Goal: Task Accomplishment & Management: Manage account settings

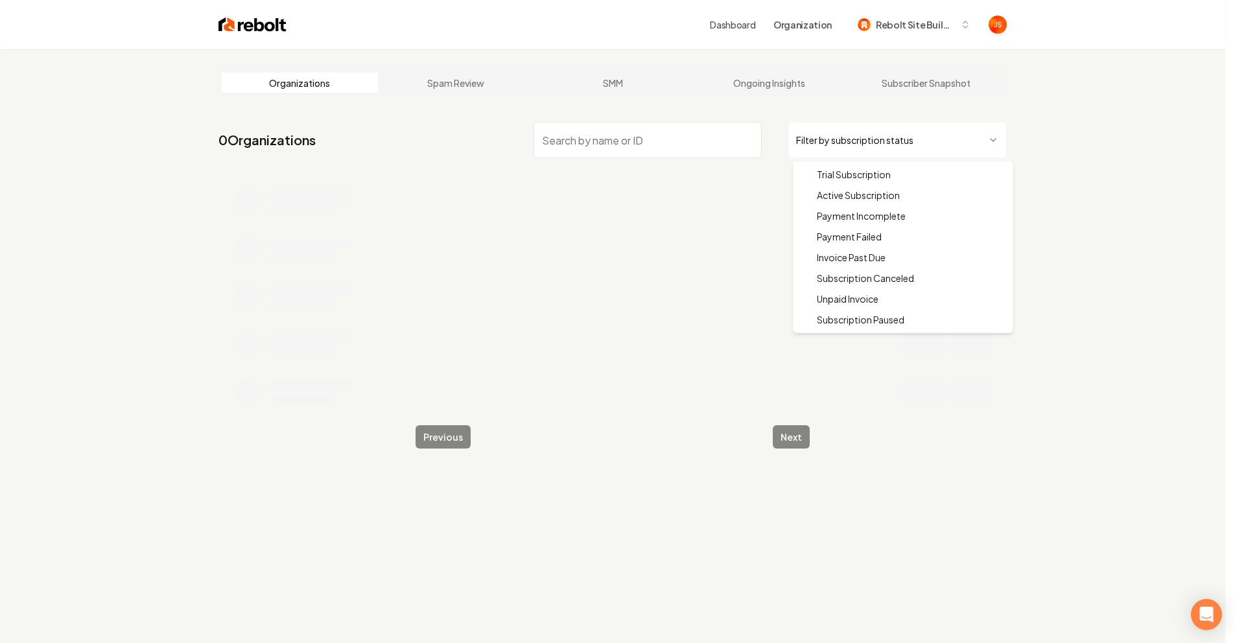
click at [915, 145] on html "Dashboard Organization Rebolt Site Builder Organizations Spam Review SMM Ongoin…" at bounding box center [617, 321] width 1235 height 643
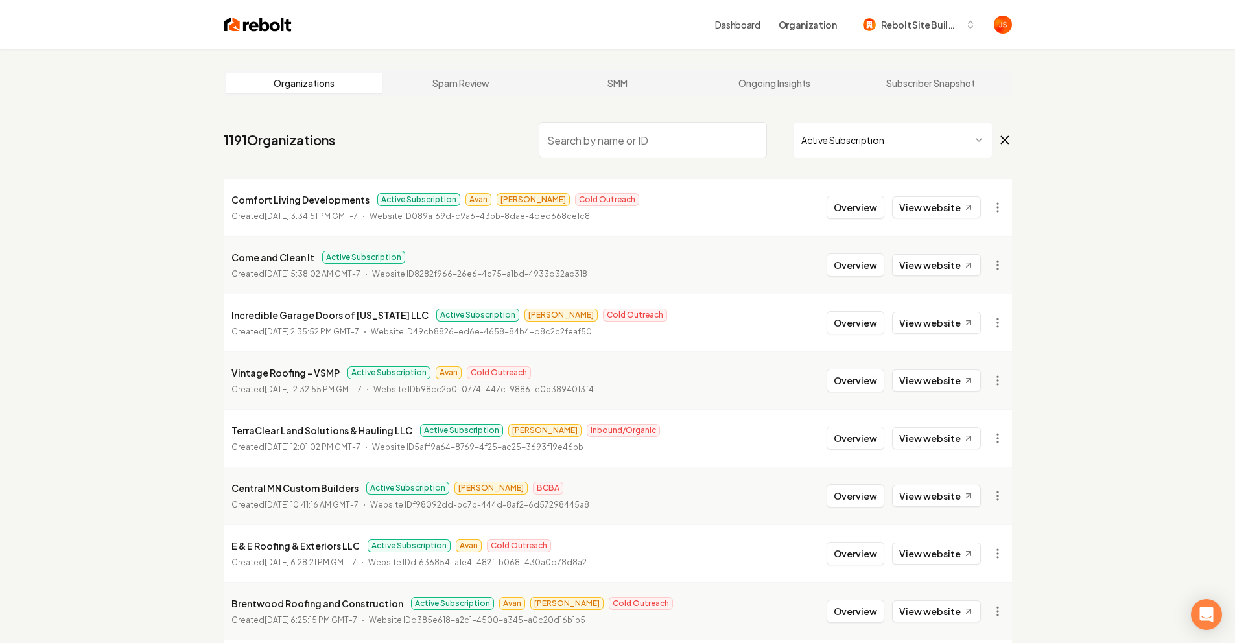
click at [662, 141] on input "search" at bounding box center [653, 140] width 228 height 36
click at [653, 131] on html "Dashboard Organization Rebolt Site Builder Organizations Spam Review SMM Ongoin…" at bounding box center [617, 321] width 1235 height 643
drag, startPoint x: 727, startPoint y: 151, endPoint x: 714, endPoint y: 144, distance: 15.4
click at [653, 151] on input "search" at bounding box center [653, 140] width 228 height 36
click at [653, 143] on input "search" at bounding box center [653, 140] width 228 height 36
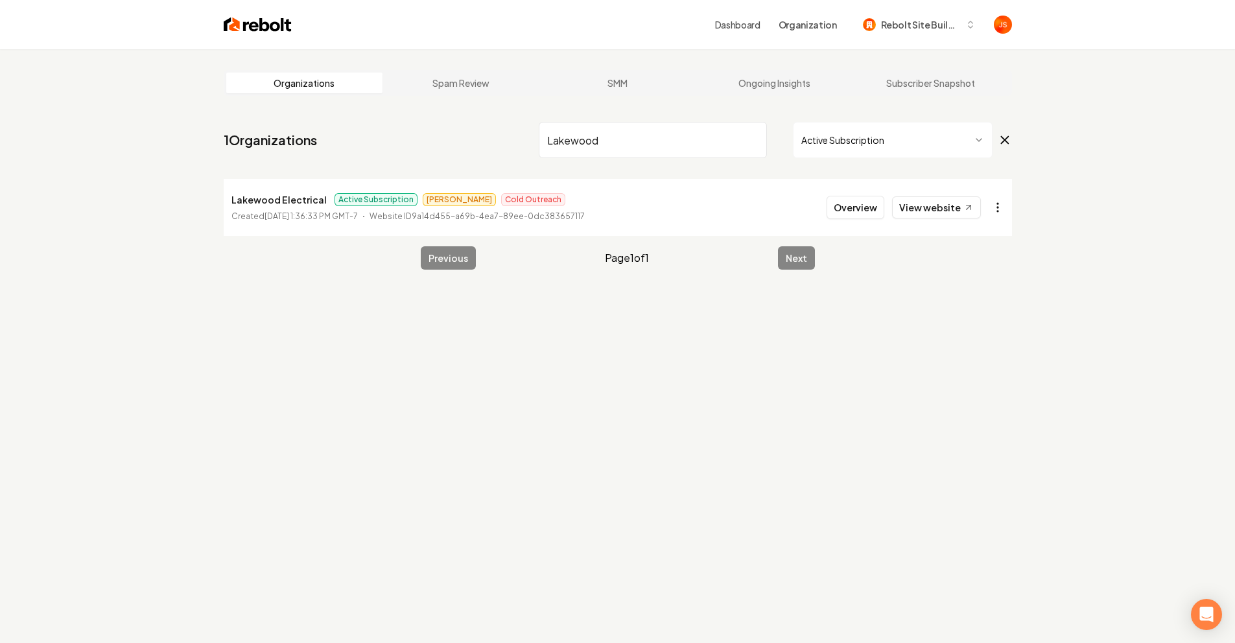
type input "Lakewood"
click at [653, 203] on html "Dashboard Organization Rebolt Site Builder Organizations Spam Review SMM Ongoin…" at bounding box center [617, 321] width 1235 height 643
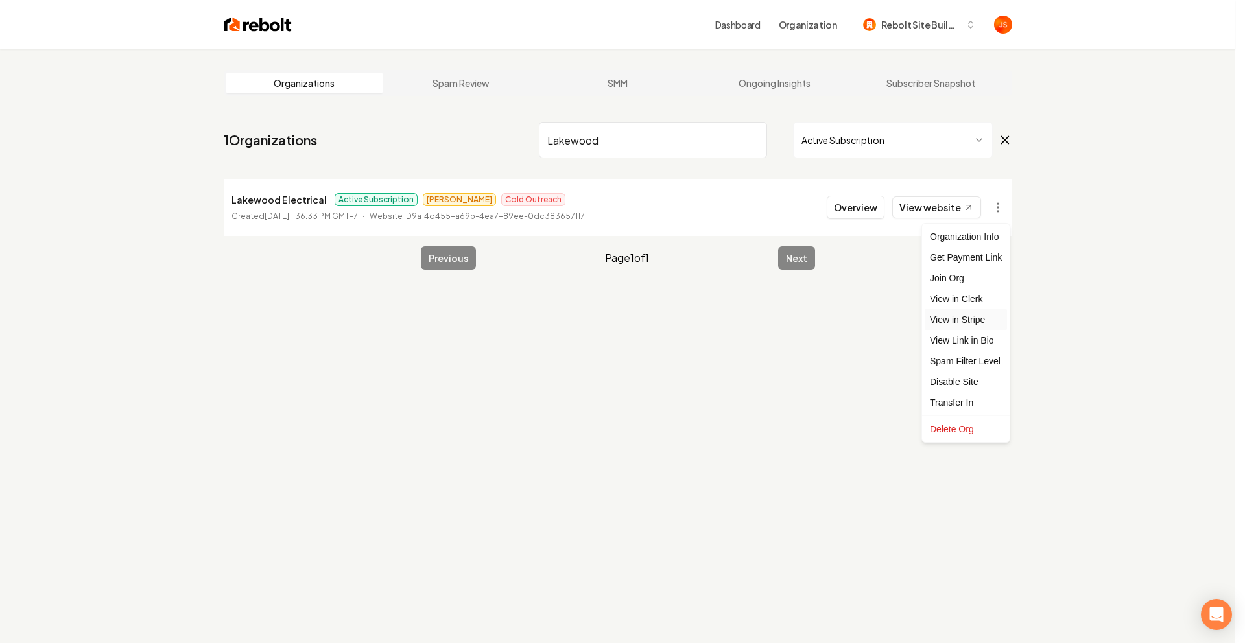
click at [653, 317] on link "View in Stripe" at bounding box center [965, 319] width 82 height 21
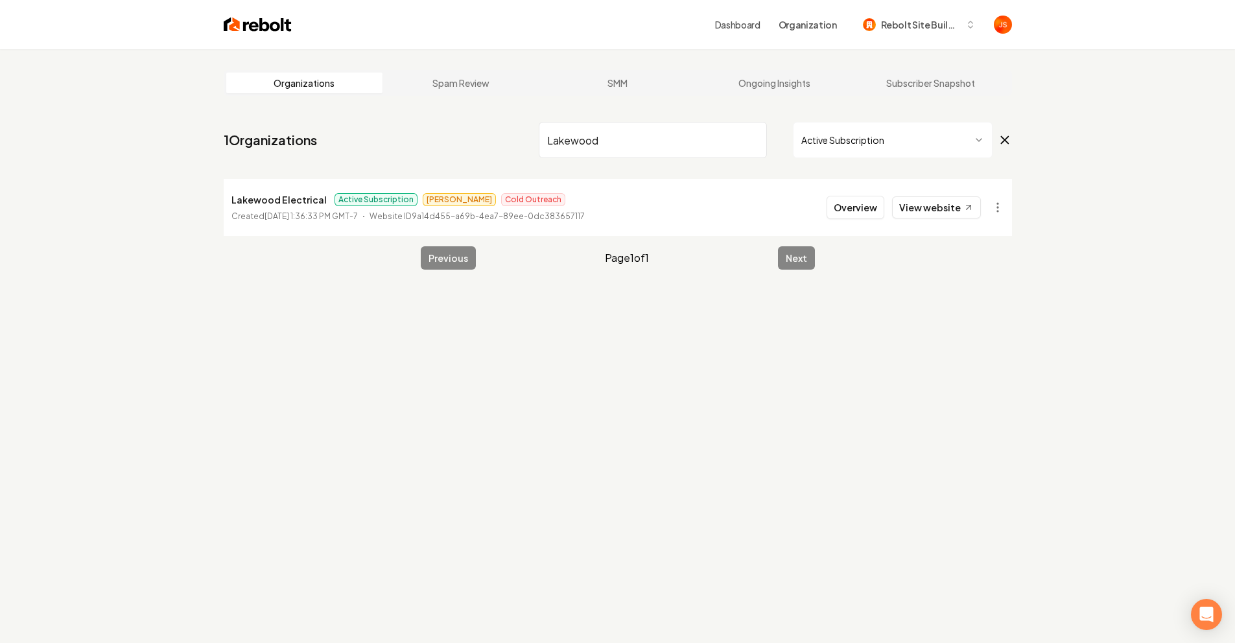
click at [653, 132] on input "Lakewood" at bounding box center [653, 140] width 228 height 36
drag, startPoint x: 754, startPoint y: 138, endPoint x: 744, endPoint y: 141, distance: 10.1
click at [653, 139] on input "Lakewood" at bounding box center [653, 140] width 228 height 36
type input "R"
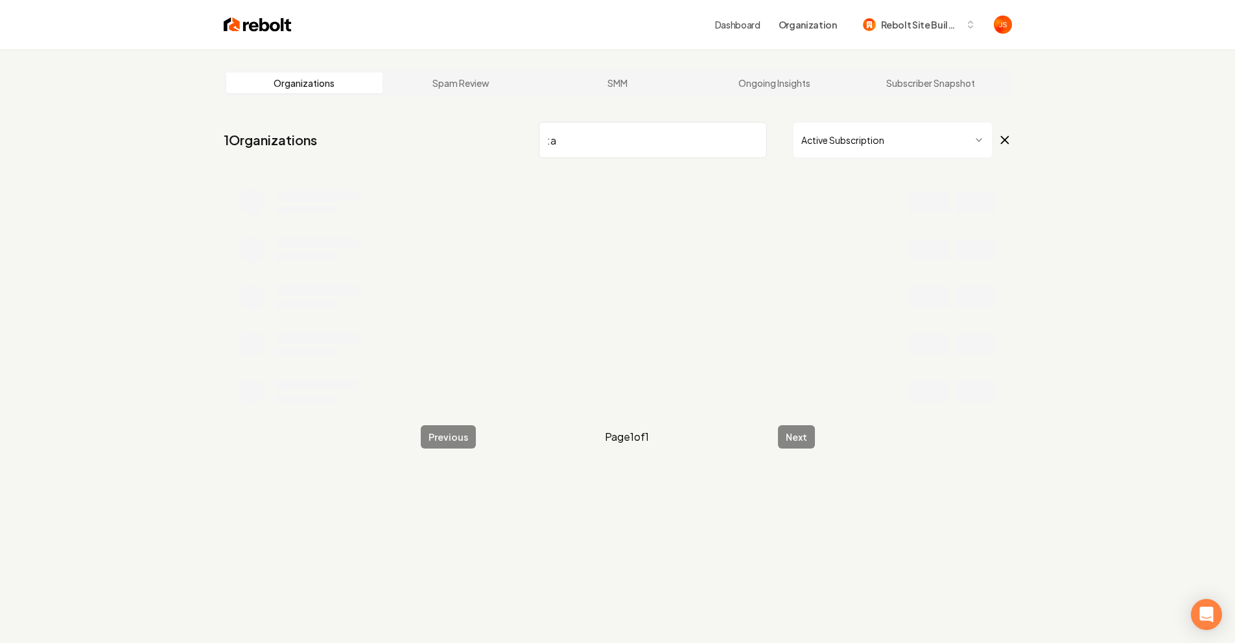
type input ":"
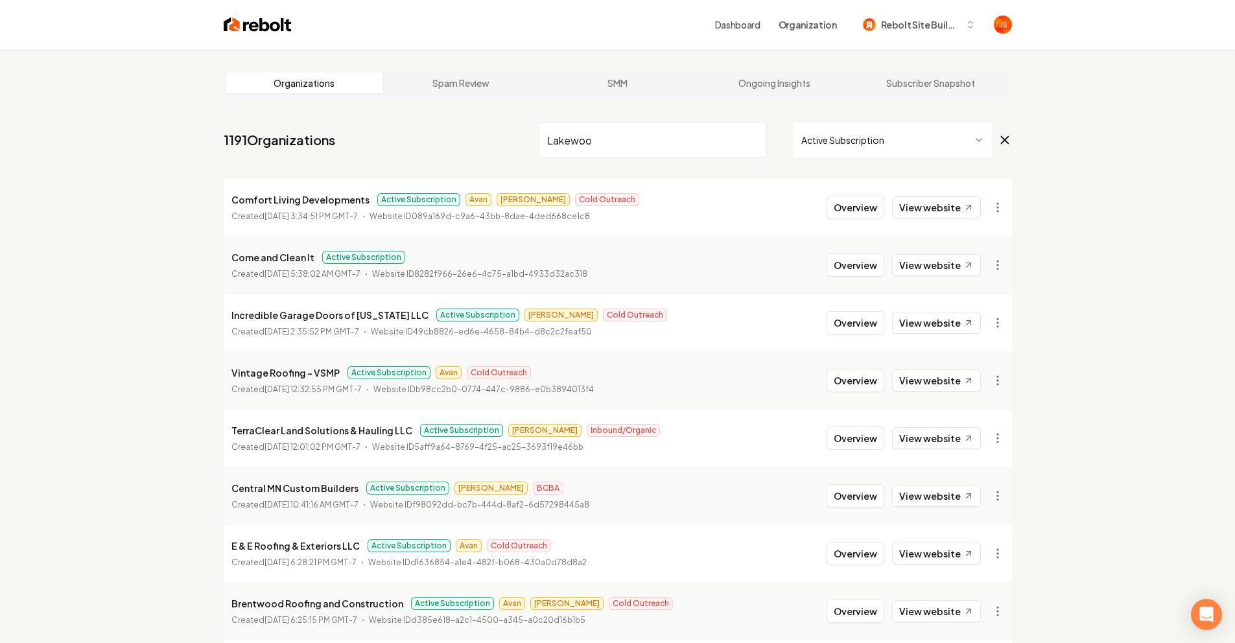
type input "Lakewood"
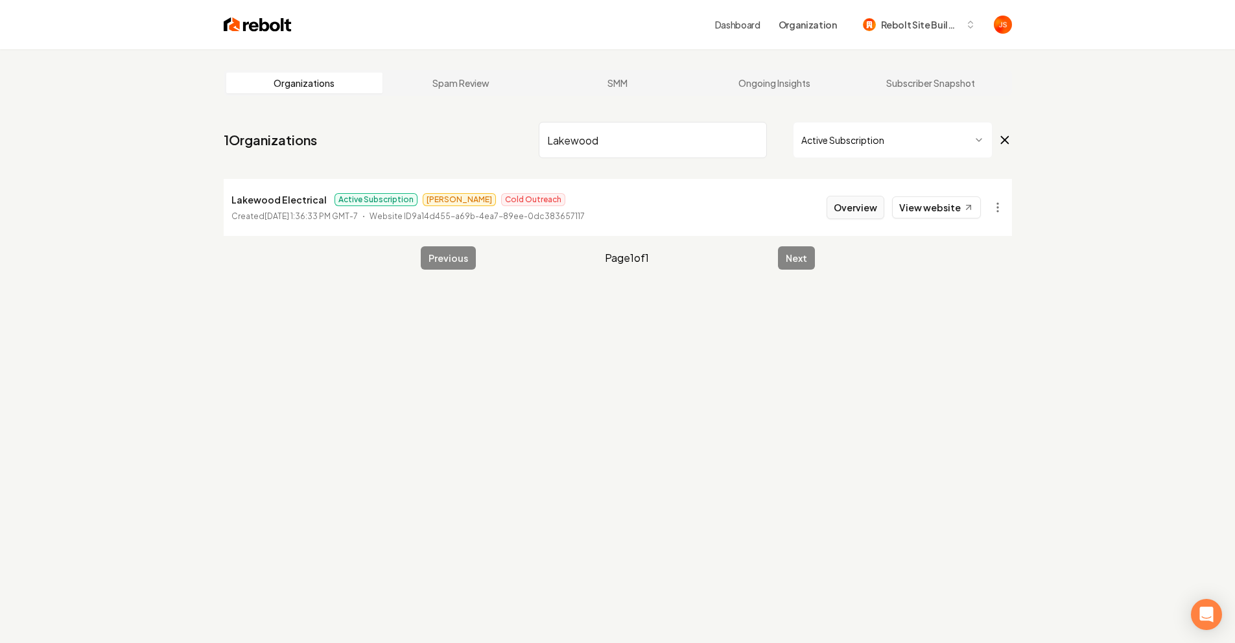
click at [653, 204] on button "Overview" at bounding box center [856, 207] width 58 height 23
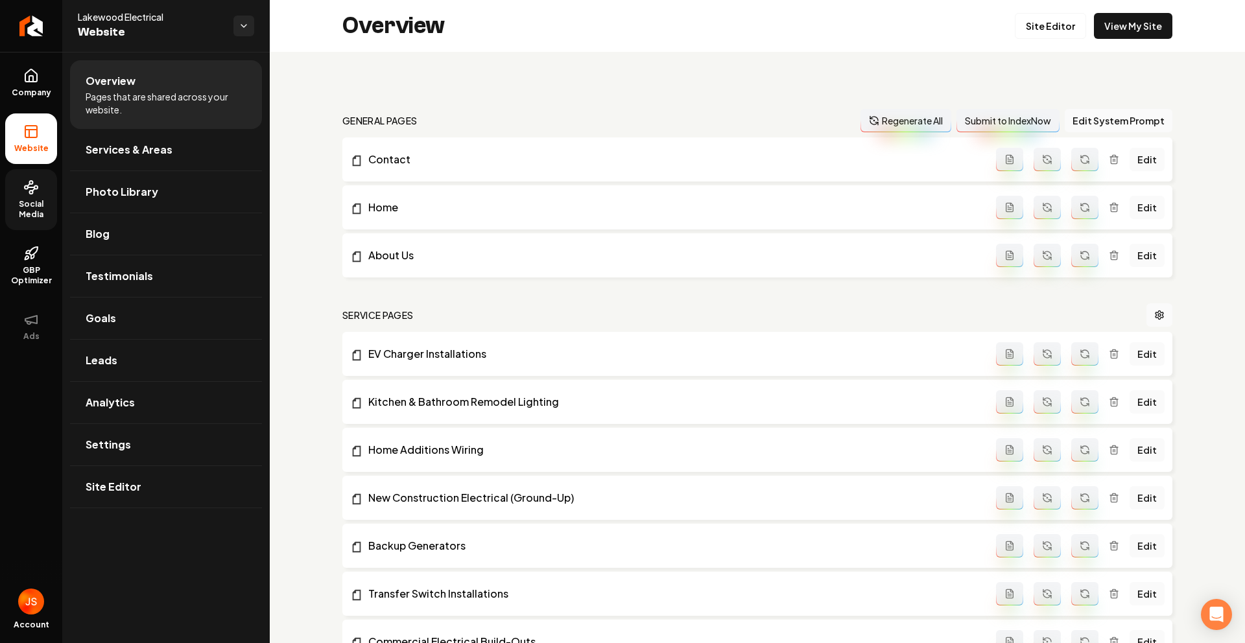
click at [55, 196] on link "Social Media" at bounding box center [31, 199] width 52 height 61
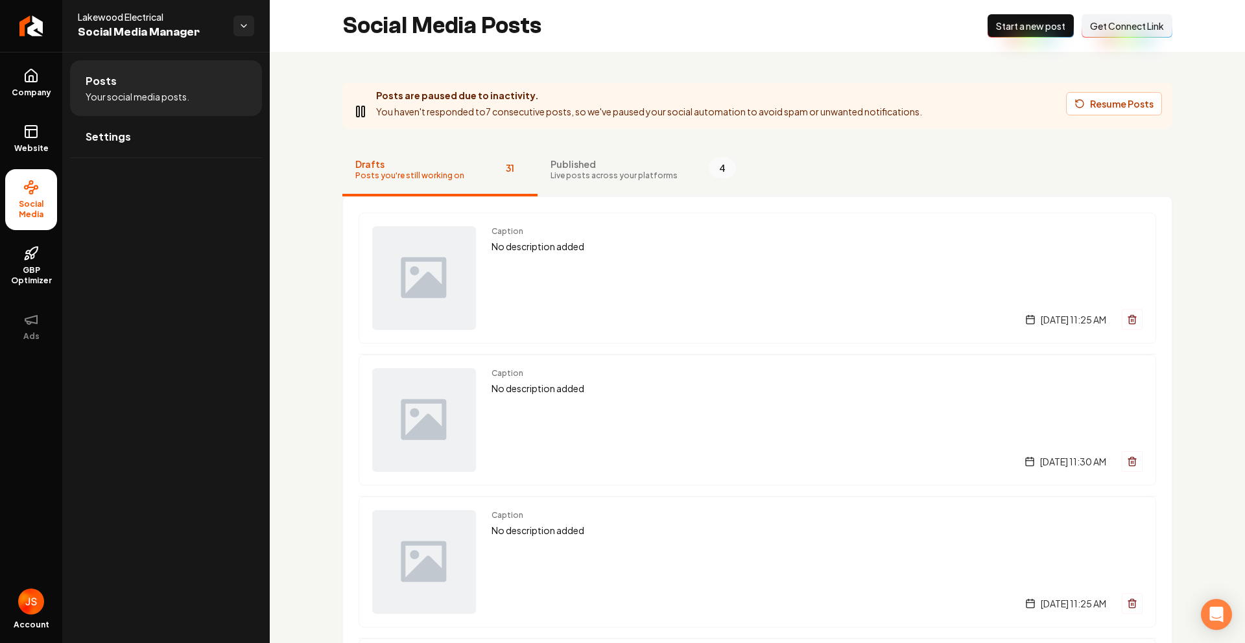
click at [36, 93] on span "Company" at bounding box center [31, 93] width 50 height 10
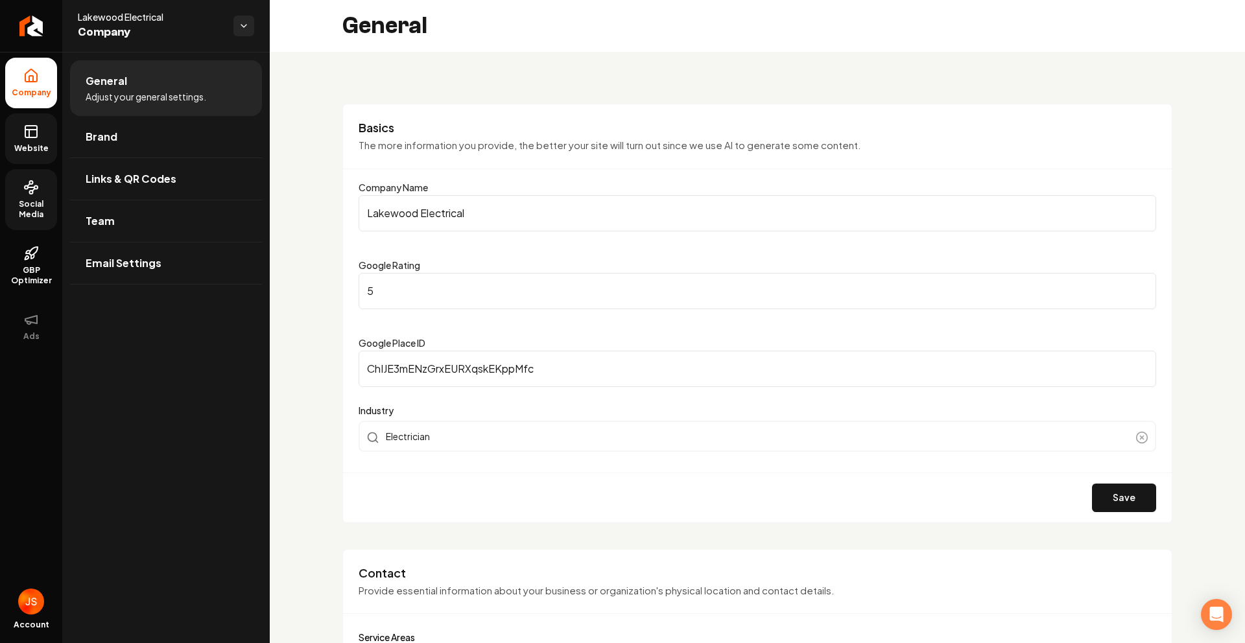
click at [48, 145] on span "Website" at bounding box center [31, 148] width 45 height 10
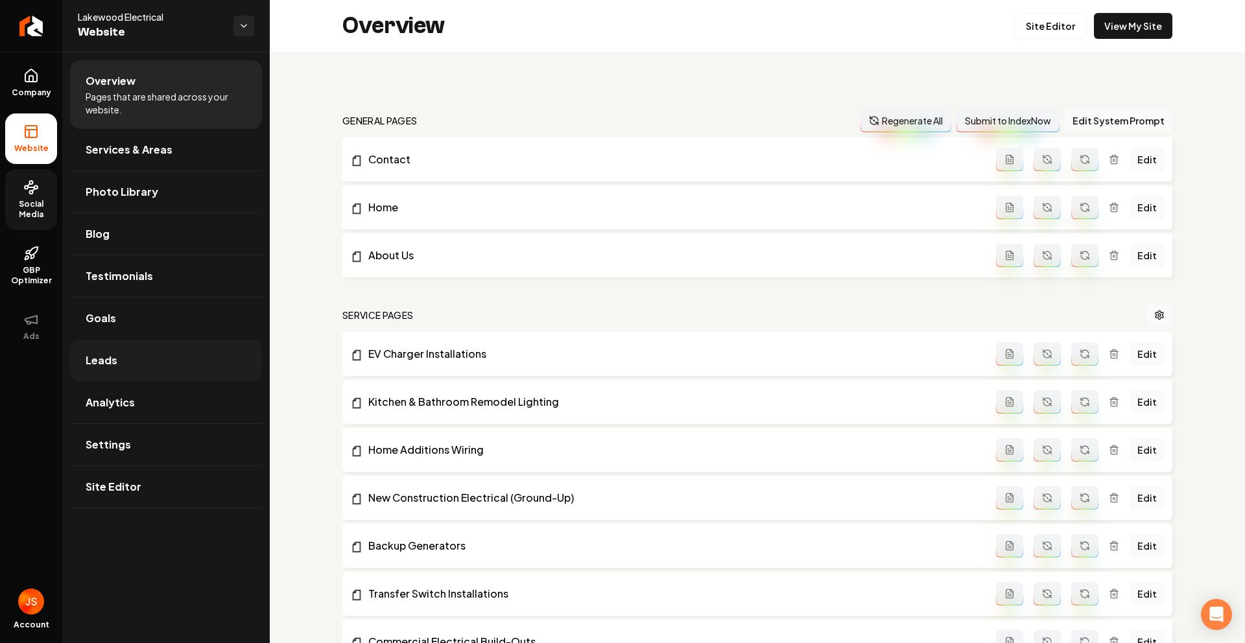
click at [127, 360] on link "Leads" at bounding box center [166, 360] width 192 height 41
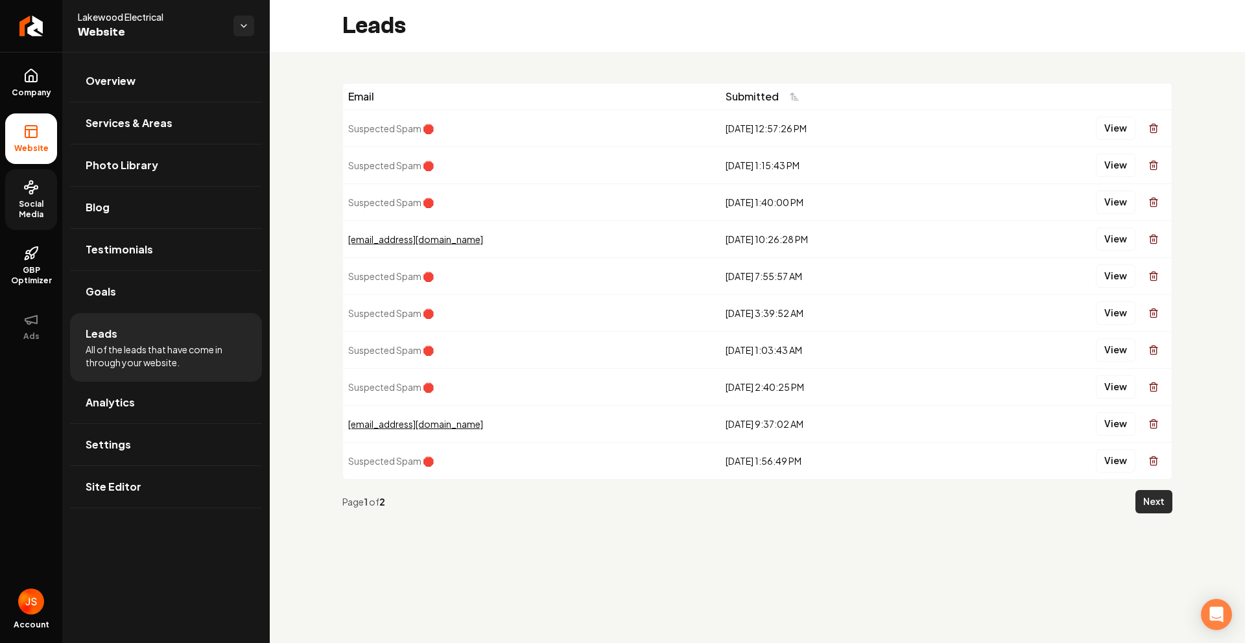
click at [653, 394] on button "Next" at bounding box center [1153, 501] width 37 height 23
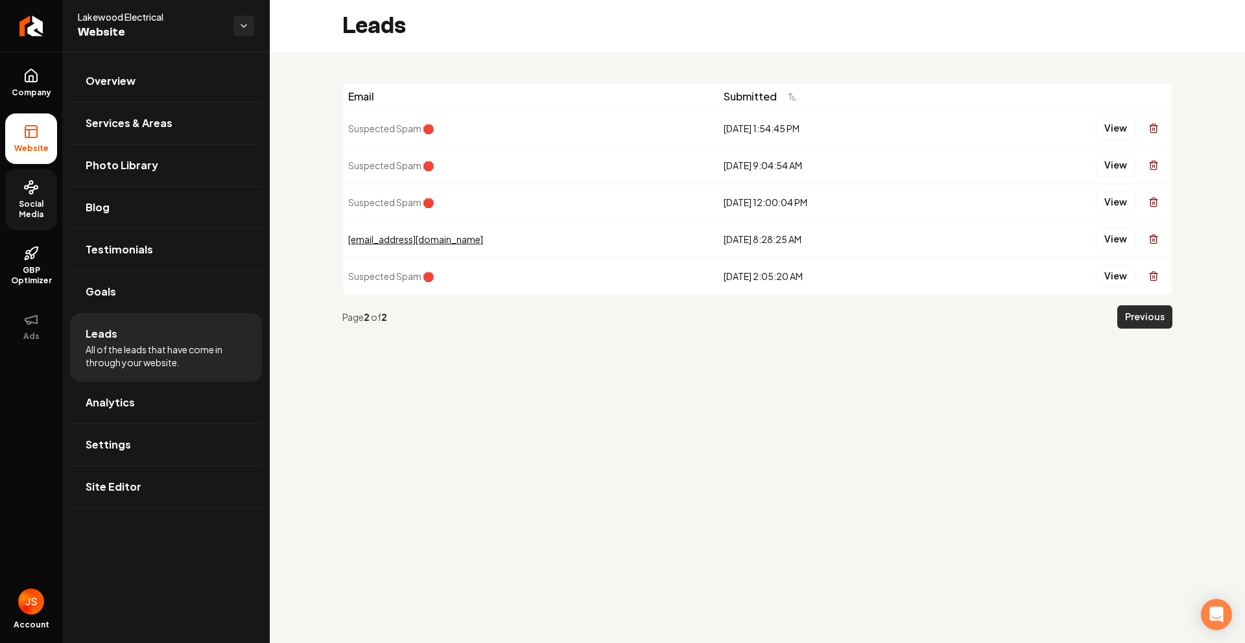
click at [653, 322] on button "Previous" at bounding box center [1144, 316] width 55 height 23
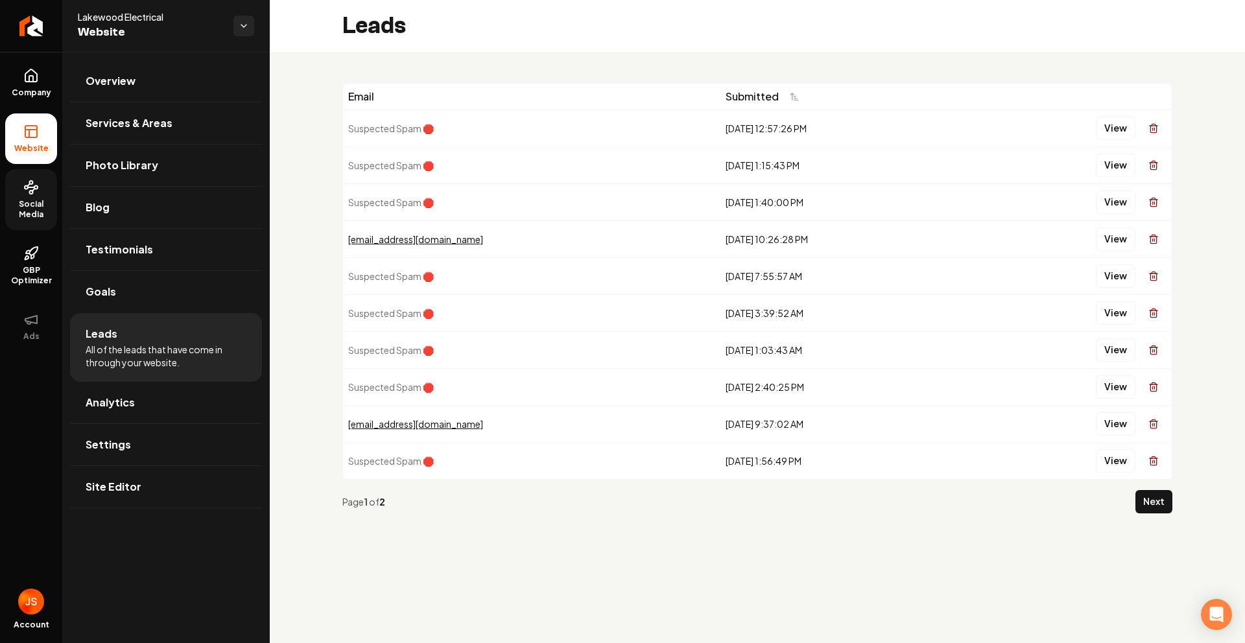
click at [416, 239] on div "[EMAIL_ADDRESS][DOMAIN_NAME]" at bounding box center [531, 239] width 367 height 13
click at [653, 237] on button "View" at bounding box center [1116, 239] width 40 height 23
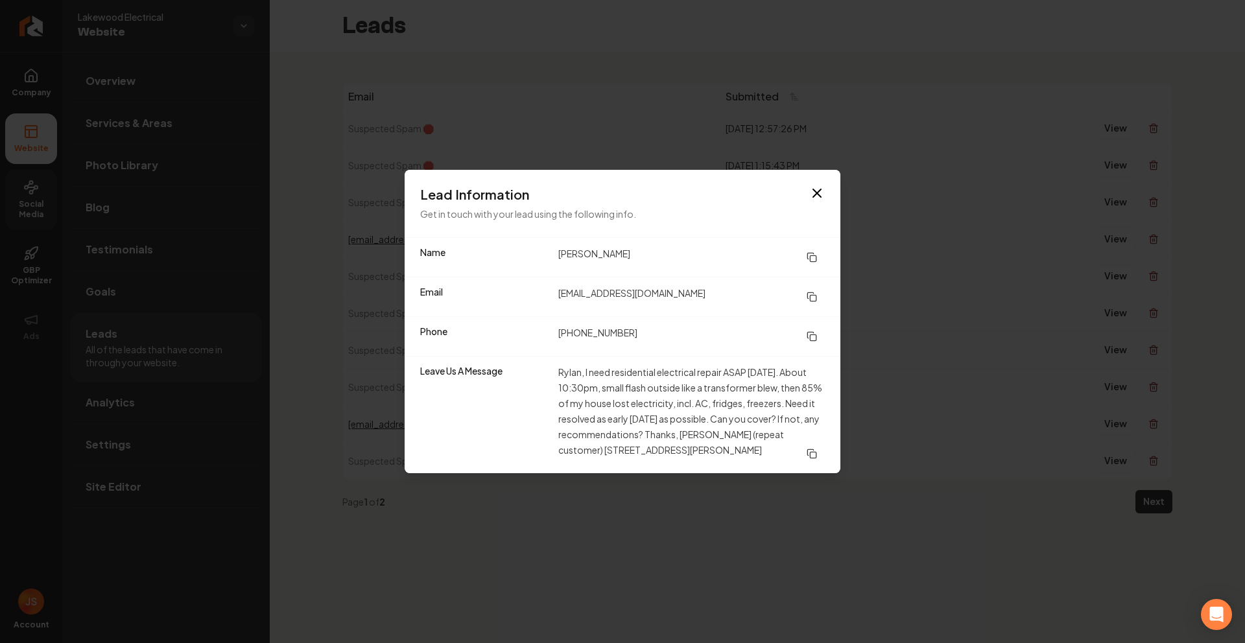
click at [653, 173] on div "Lead Information Get in touch with your lead using the following info." at bounding box center [623, 203] width 436 height 67
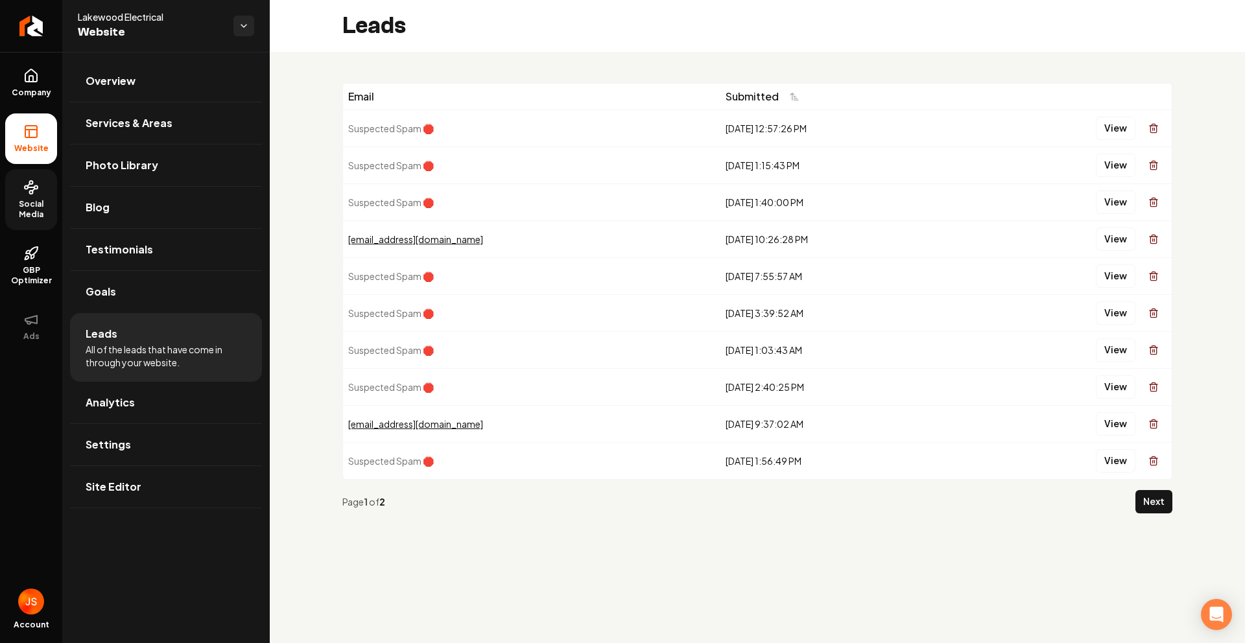
click at [379, 394] on div "[EMAIL_ADDRESS][DOMAIN_NAME]" at bounding box center [531, 423] width 367 height 13
click at [653, 394] on button "View" at bounding box center [1116, 423] width 40 height 23
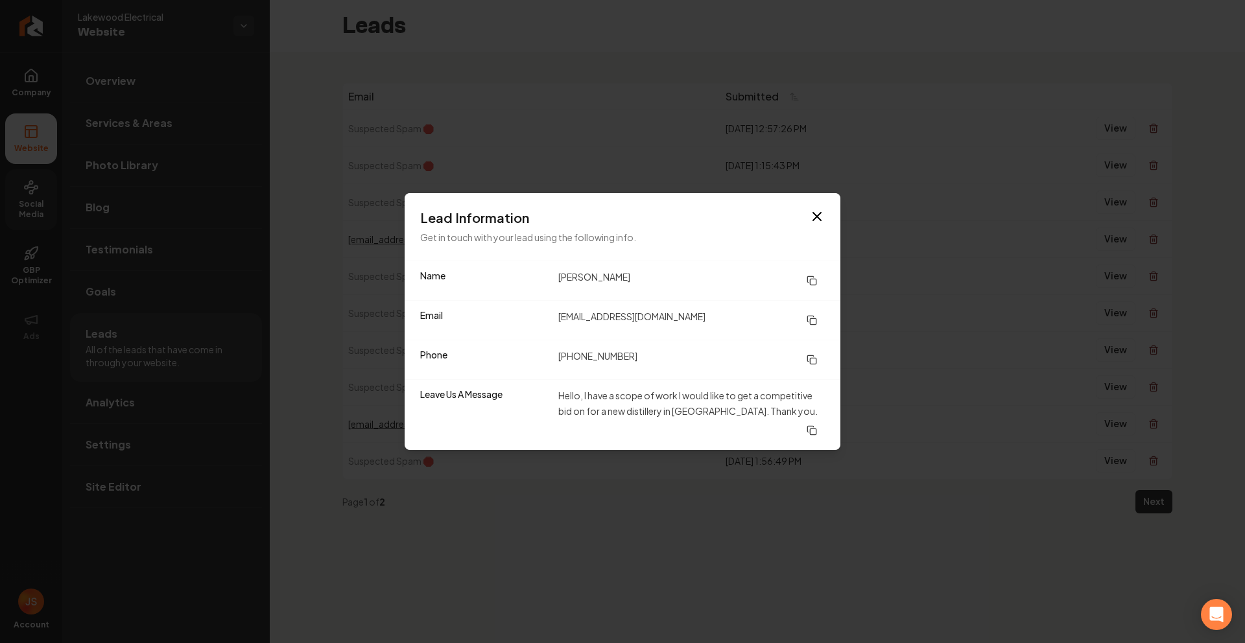
click at [653, 218] on div "Lead Information Get in touch with your lead using the following info." at bounding box center [623, 226] width 436 height 67
click at [653, 224] on icon "button" at bounding box center [817, 217] width 16 height 16
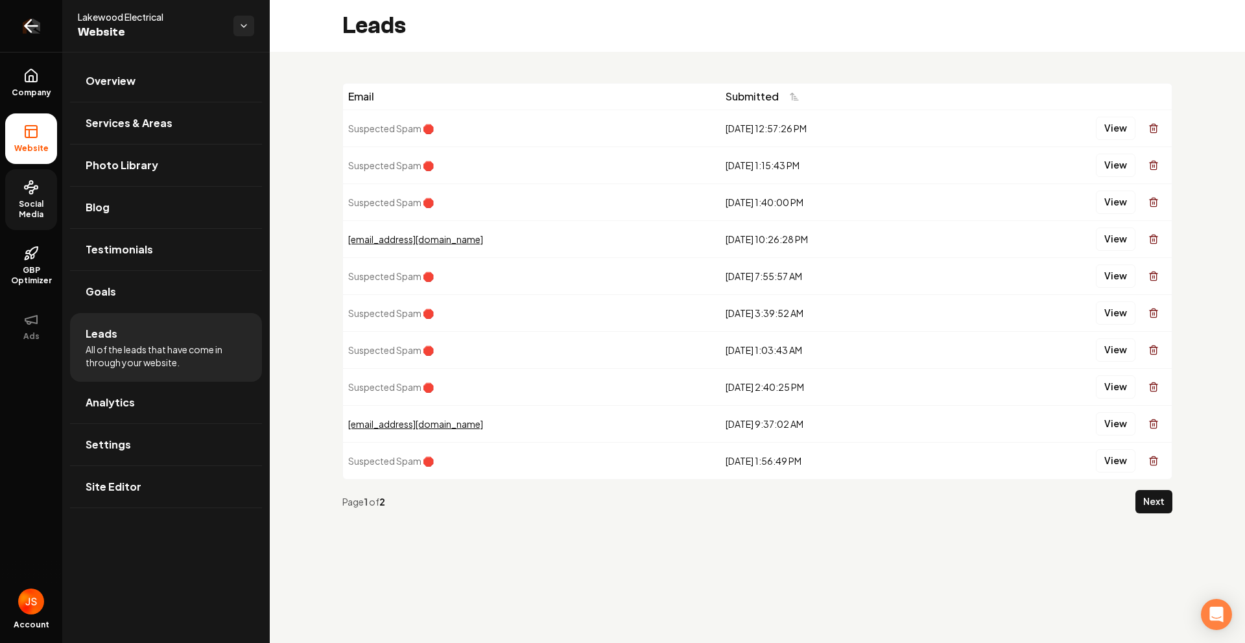
click at [6, 39] on link "Return to dashboard" at bounding box center [31, 26] width 62 height 52
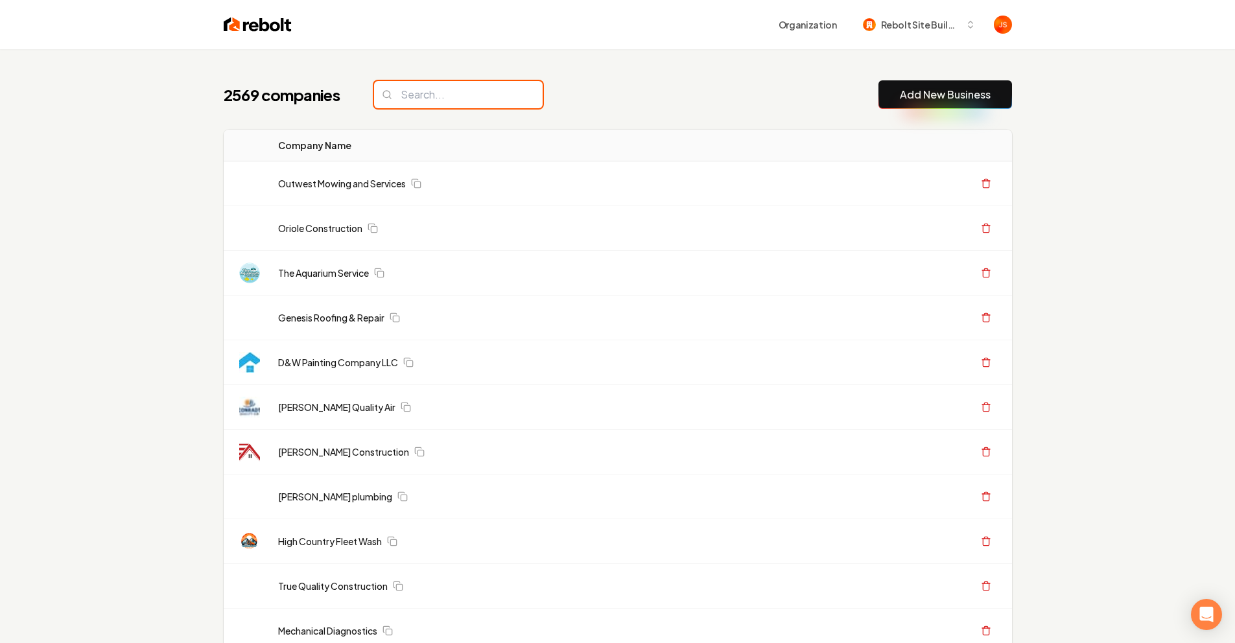
click at [447, 88] on input "search" at bounding box center [458, 94] width 169 height 27
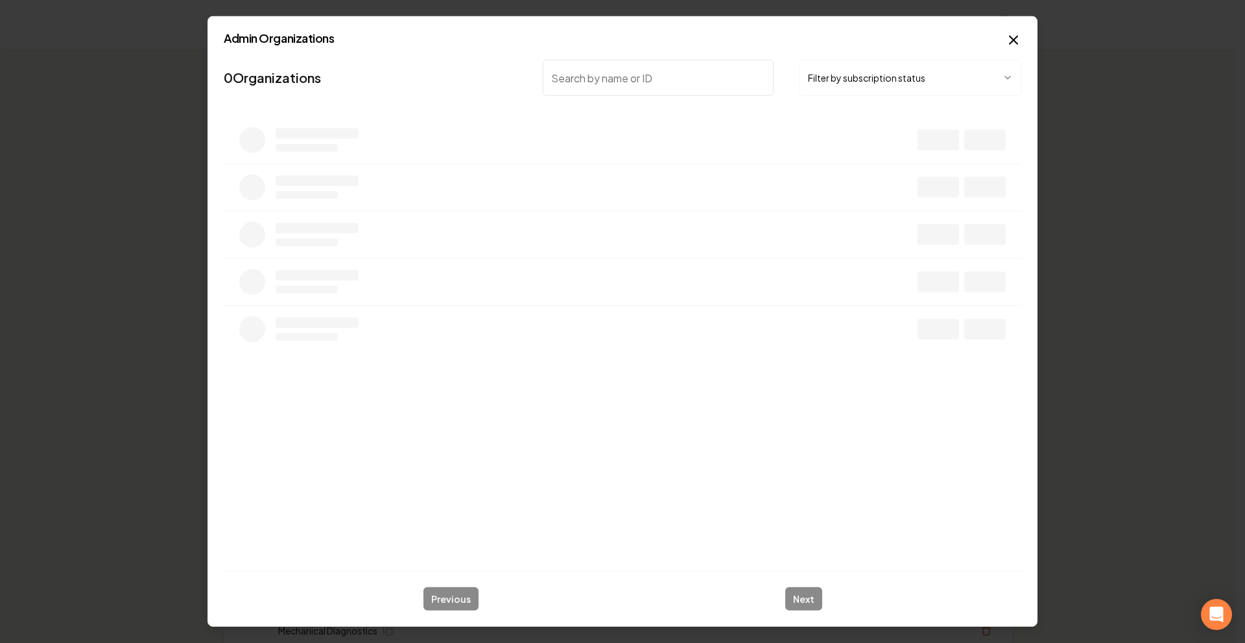
click at [653, 67] on div "Filter by subscription status" at bounding box center [782, 78] width 478 height 36
click at [653, 92] on button "Filter by subscription status" at bounding box center [910, 78] width 222 height 36
click at [634, 61] on input "search" at bounding box center [658, 78] width 231 height 36
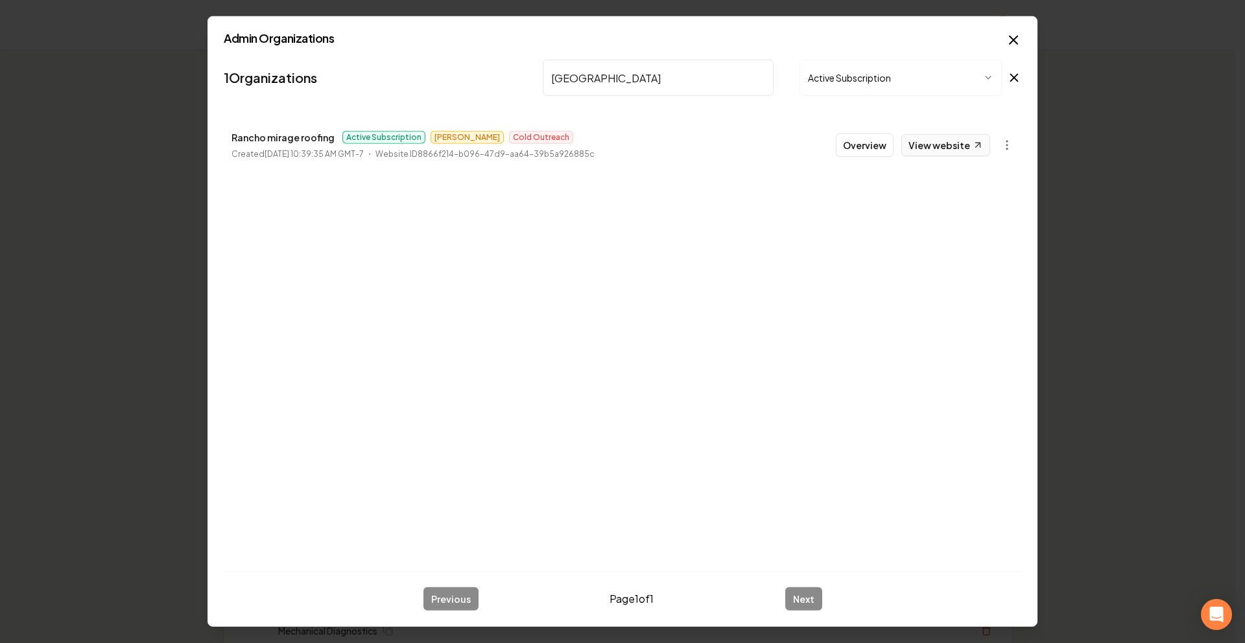
type input "[GEOGRAPHIC_DATA]"
click at [653, 150] on link "View website" at bounding box center [945, 145] width 89 height 22
click at [591, 89] on input "[GEOGRAPHIC_DATA]" at bounding box center [658, 78] width 231 height 36
click at [653, 86] on input "[GEOGRAPHIC_DATA]" at bounding box center [658, 78] width 231 height 36
click at [653, 81] on input "[GEOGRAPHIC_DATA]" at bounding box center [658, 78] width 231 height 36
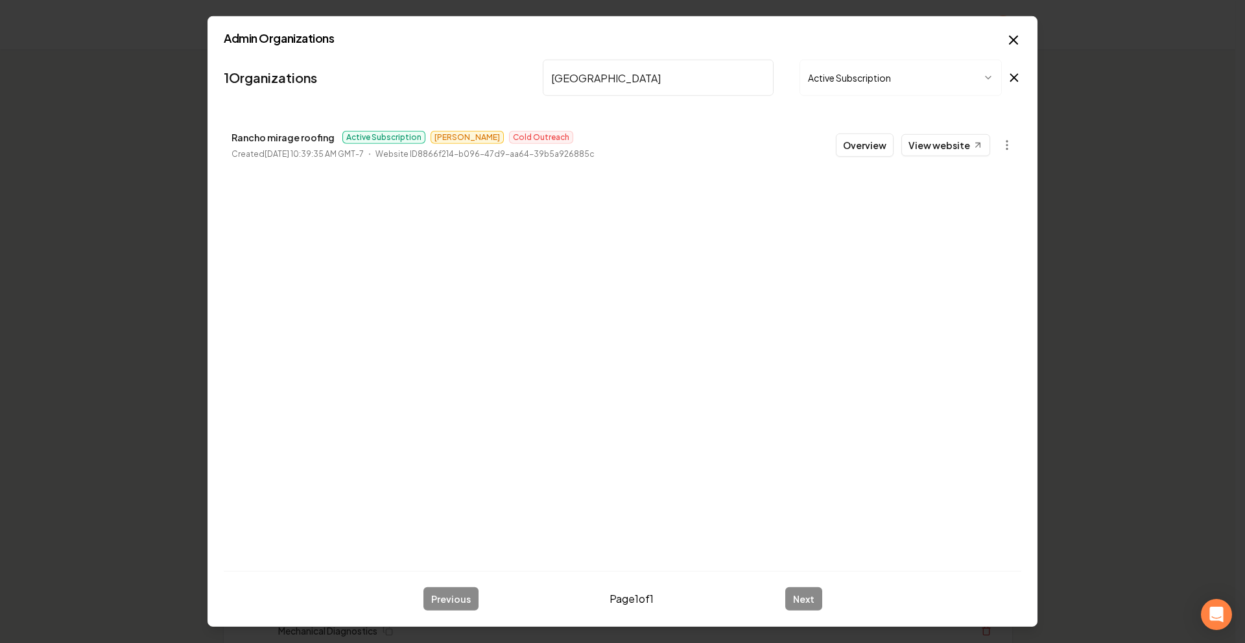
click at [653, 80] on input "[GEOGRAPHIC_DATA]" at bounding box center [658, 78] width 231 height 36
click at [653, 78] on input "search" at bounding box center [658, 78] width 231 height 36
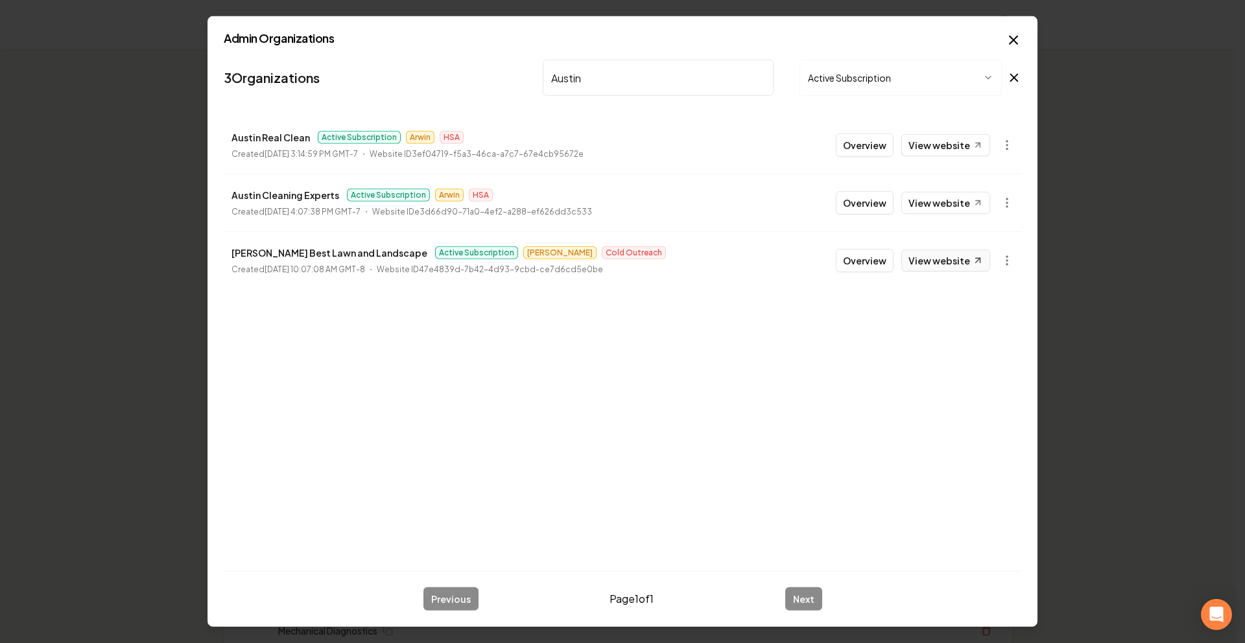
type input "Austin"
click at [653, 262] on icon at bounding box center [977, 260] width 11 height 11
click at [653, 36] on icon "button" at bounding box center [1013, 40] width 16 height 16
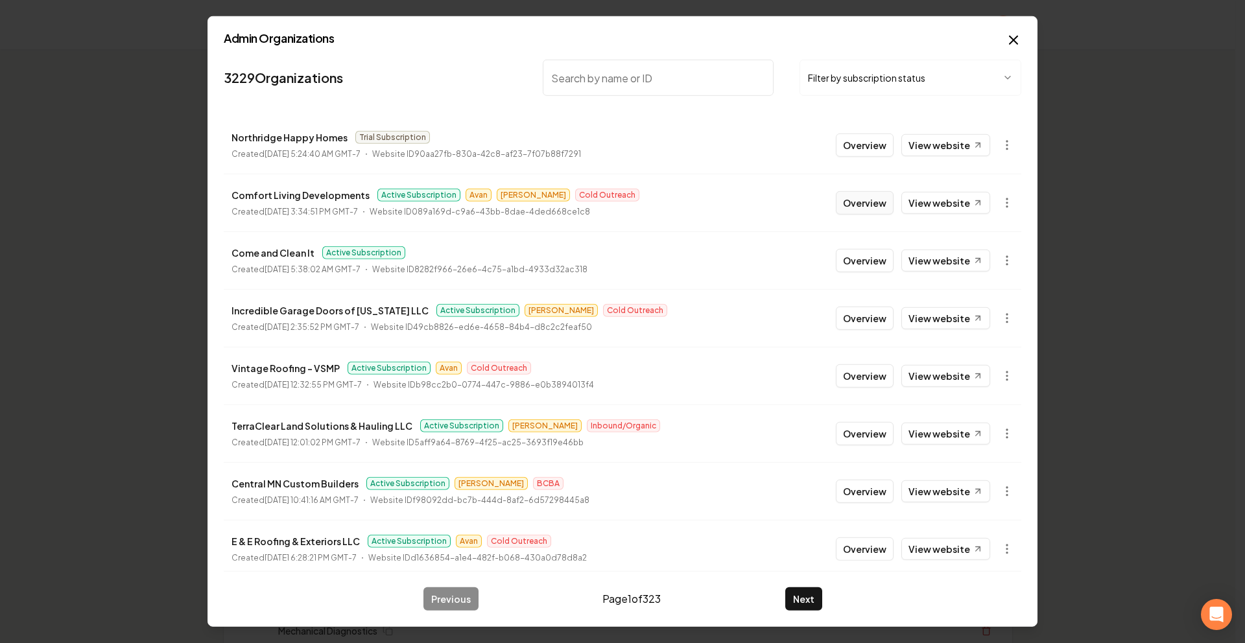
click at [653, 200] on button "Overview" at bounding box center [865, 202] width 58 height 23
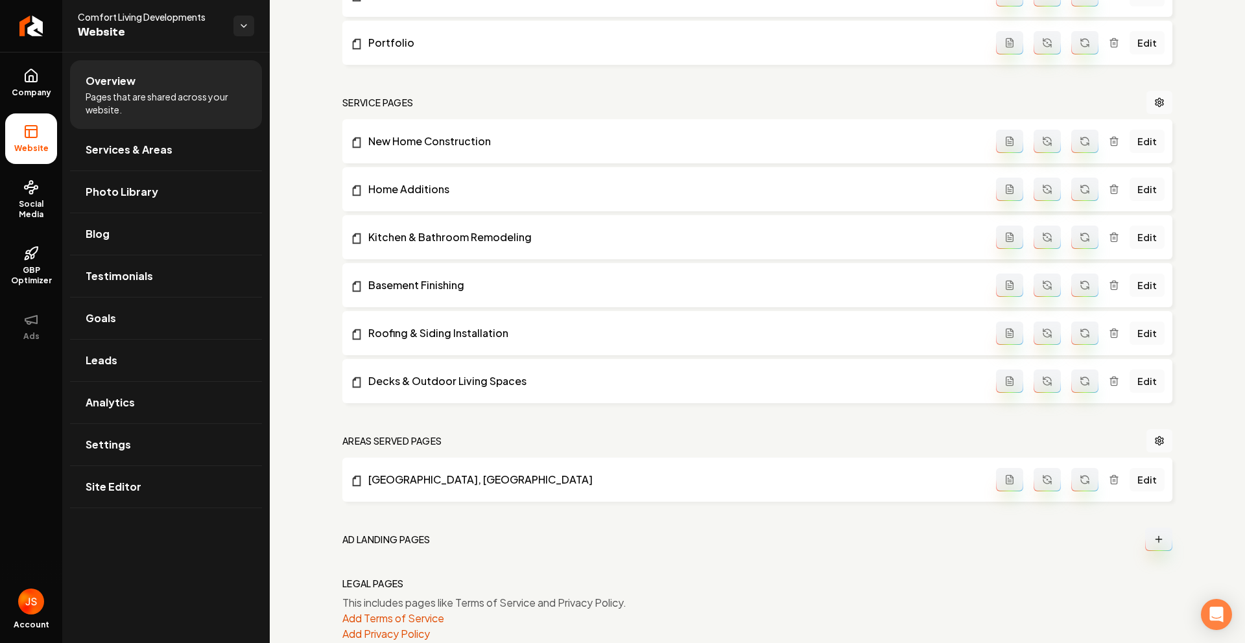
scroll to position [587, 0]
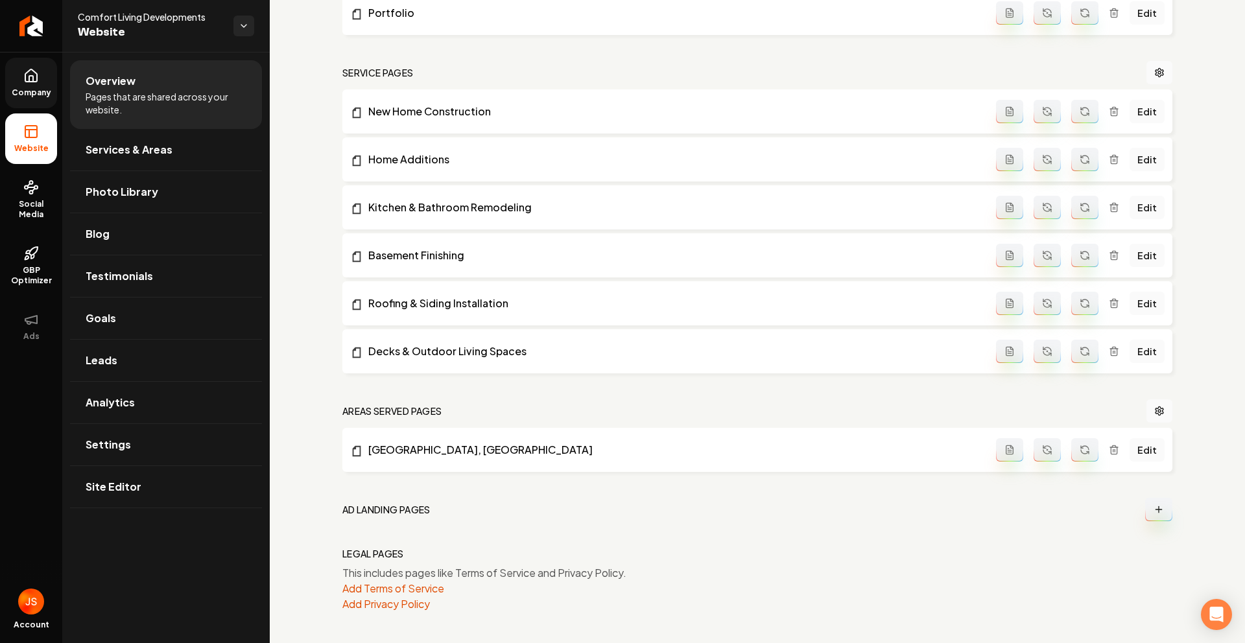
click at [18, 61] on link "Company" at bounding box center [31, 83] width 52 height 51
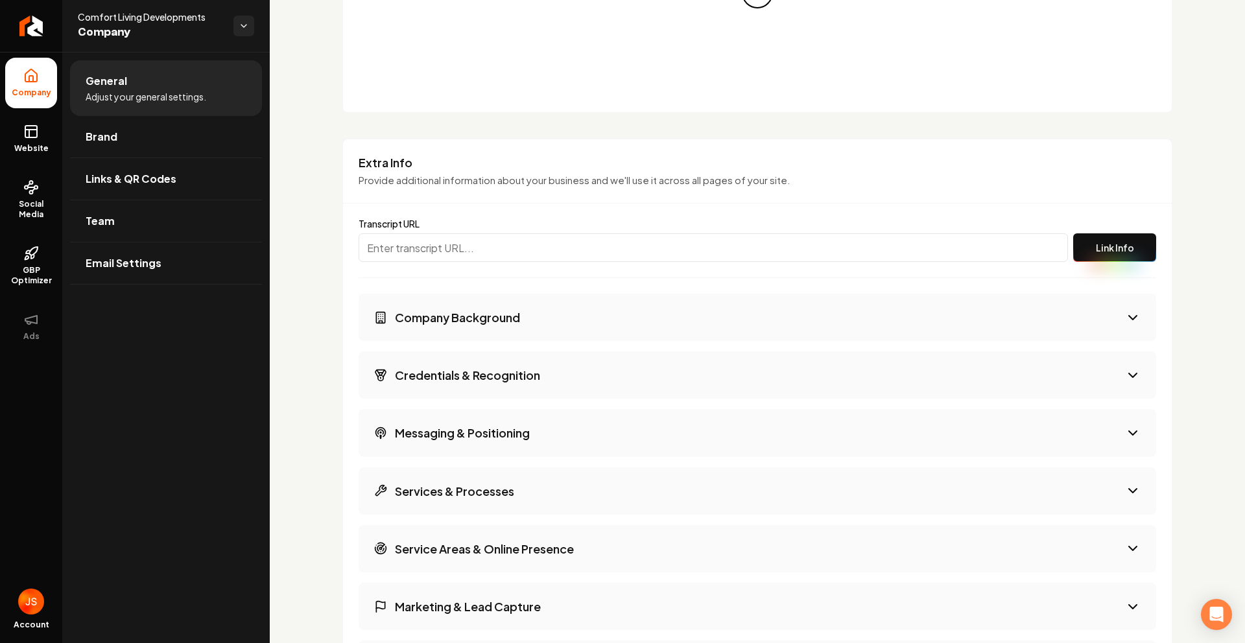
scroll to position [1046, 0]
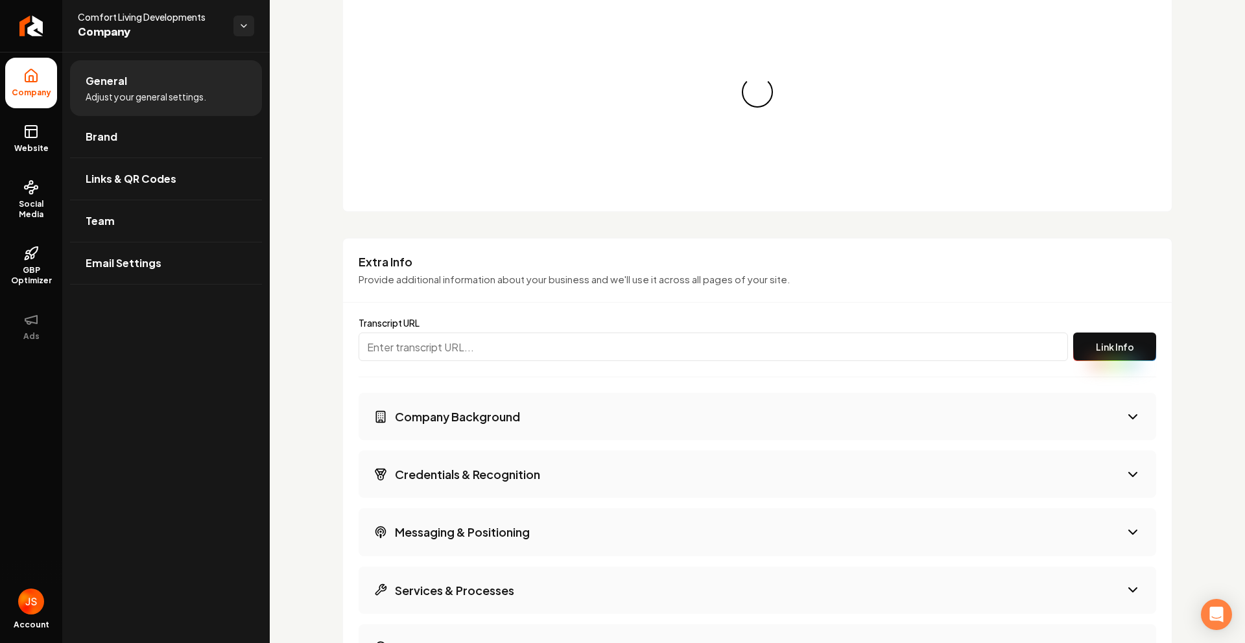
click at [447, 338] on input "Main content area" at bounding box center [712, 347] width 709 height 29
paste input "[URL][PERSON_NAME]"
type input "[URL][PERSON_NAME]"
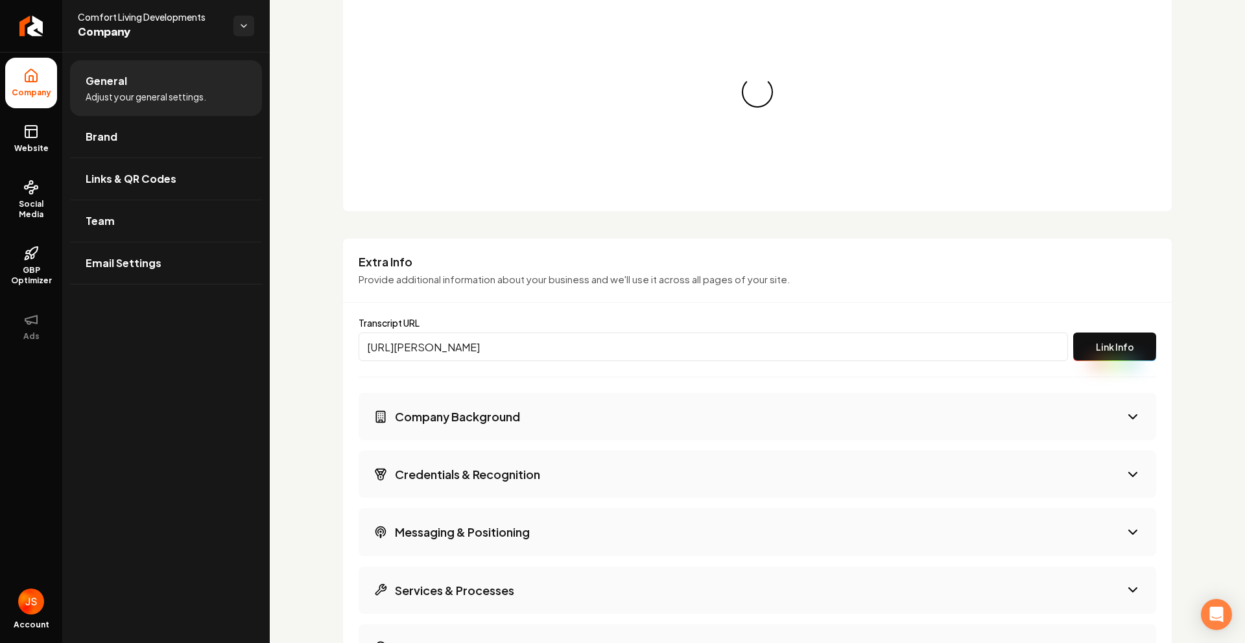
click at [653, 343] on button "Link Info" at bounding box center [1114, 347] width 83 height 29
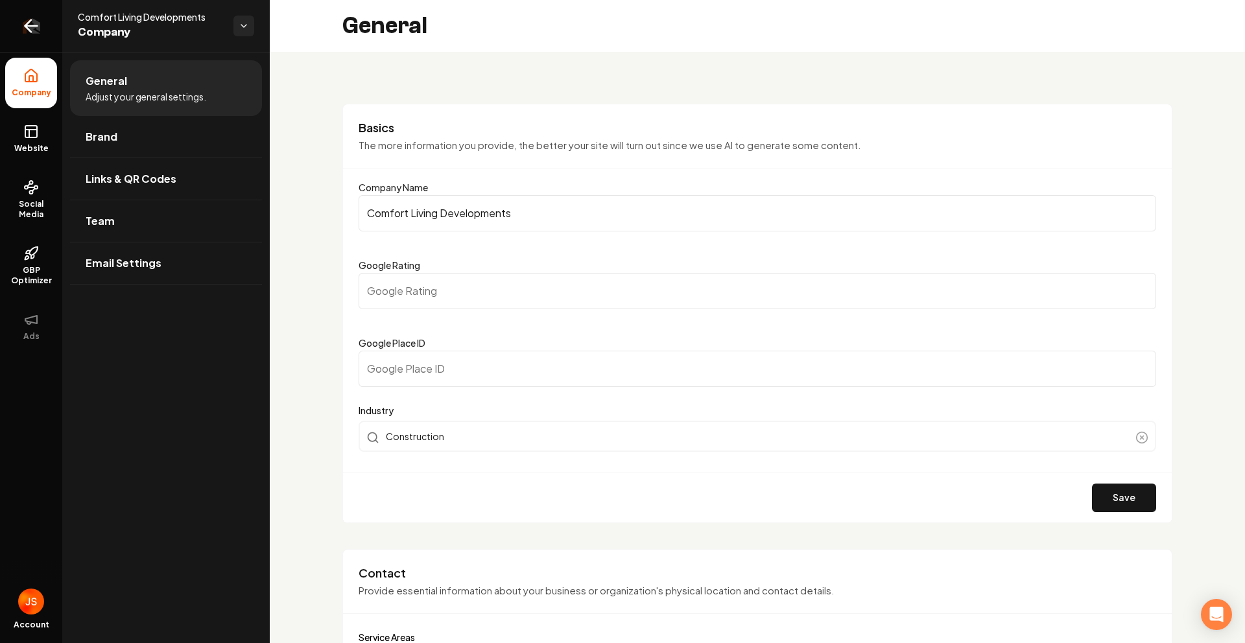
click at [38, 15] on link "Return to dashboard" at bounding box center [31, 26] width 62 height 52
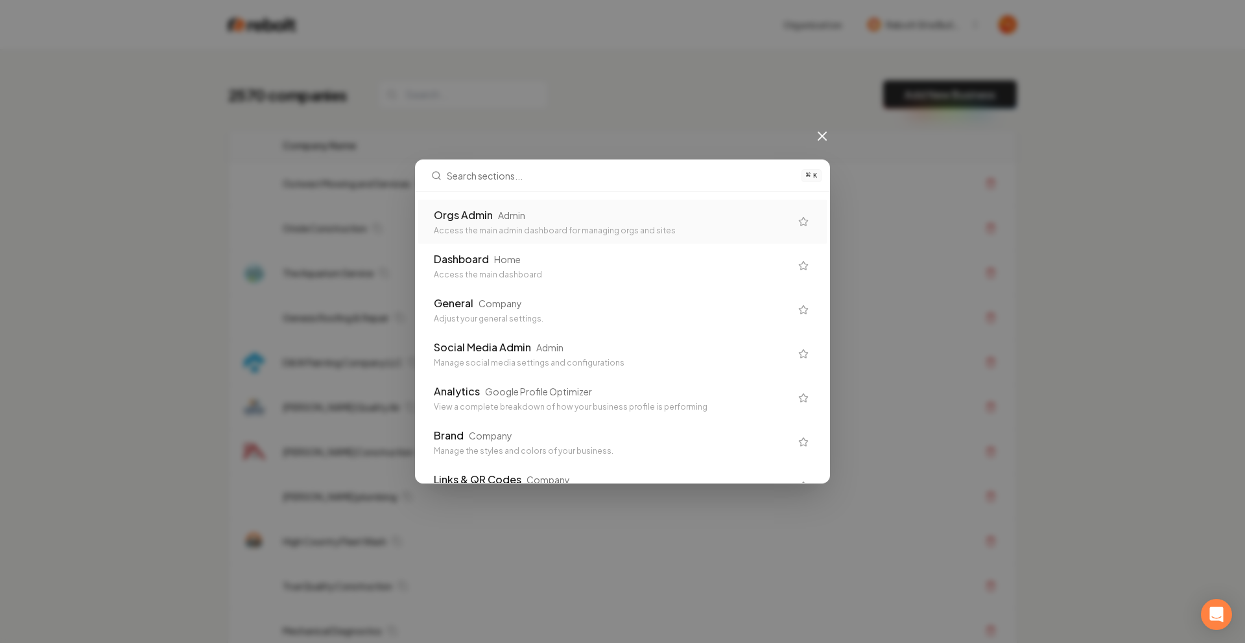
click at [535, 60] on div "⌘ K Orgs Admin Admin Access the main admin dashboard for managing orgs and site…" at bounding box center [622, 321] width 1245 height 643
click at [551, 223] on div "Orgs Admin Admin Access the main admin dashboard for managing orgs and sites" at bounding box center [612, 221] width 357 height 29
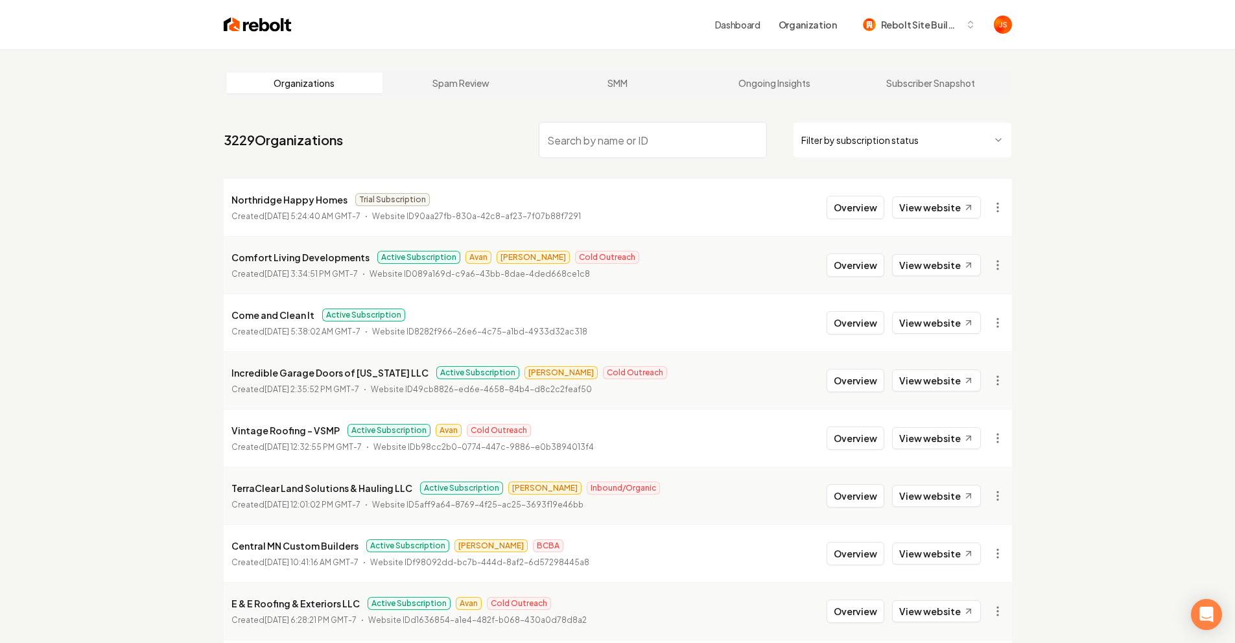
click at [601, 151] on input "search" at bounding box center [653, 140] width 228 height 36
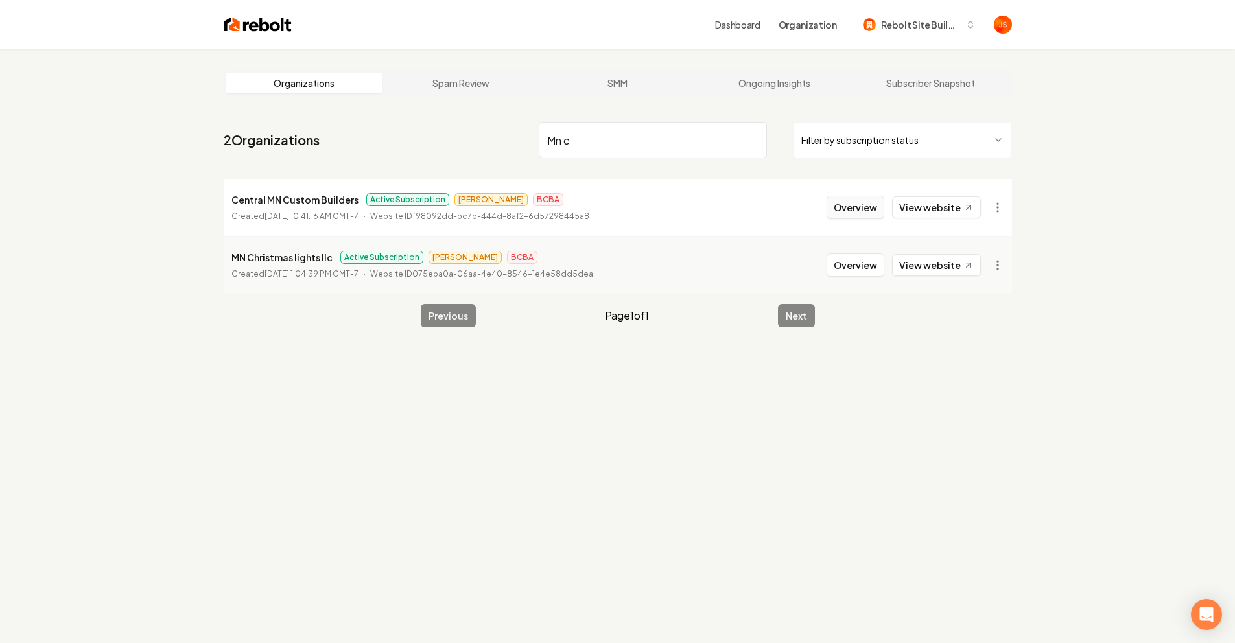
type input "Mn c"
click at [653, 211] on button "Overview" at bounding box center [856, 207] width 58 height 23
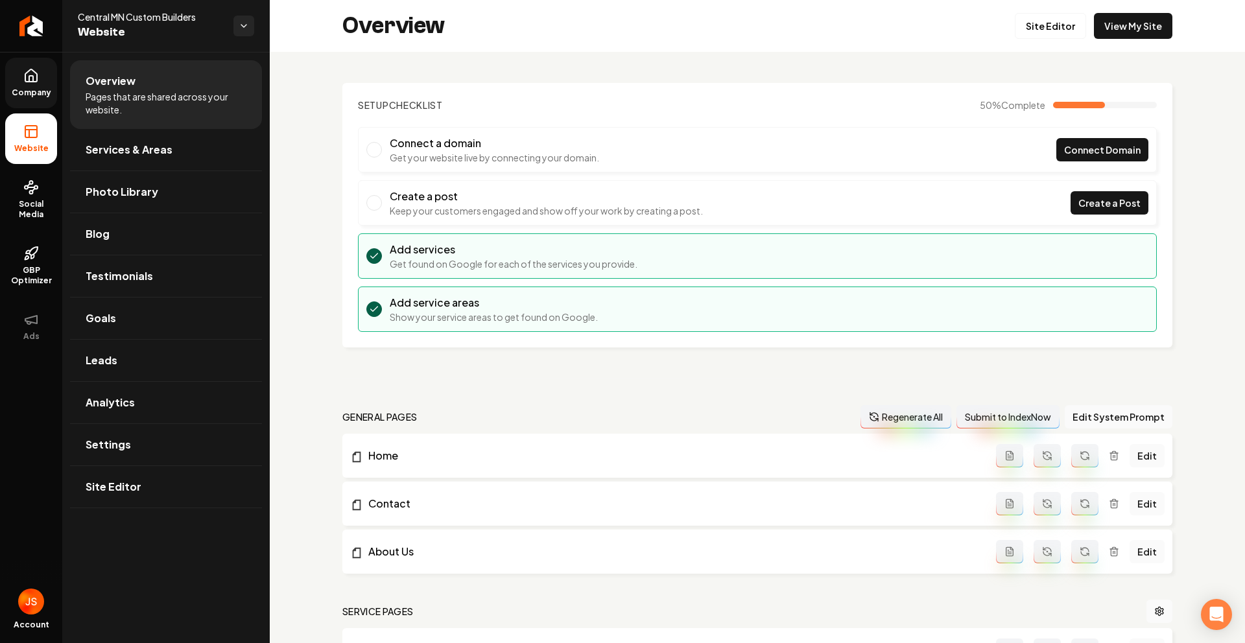
click at [29, 93] on span "Company" at bounding box center [31, 93] width 50 height 10
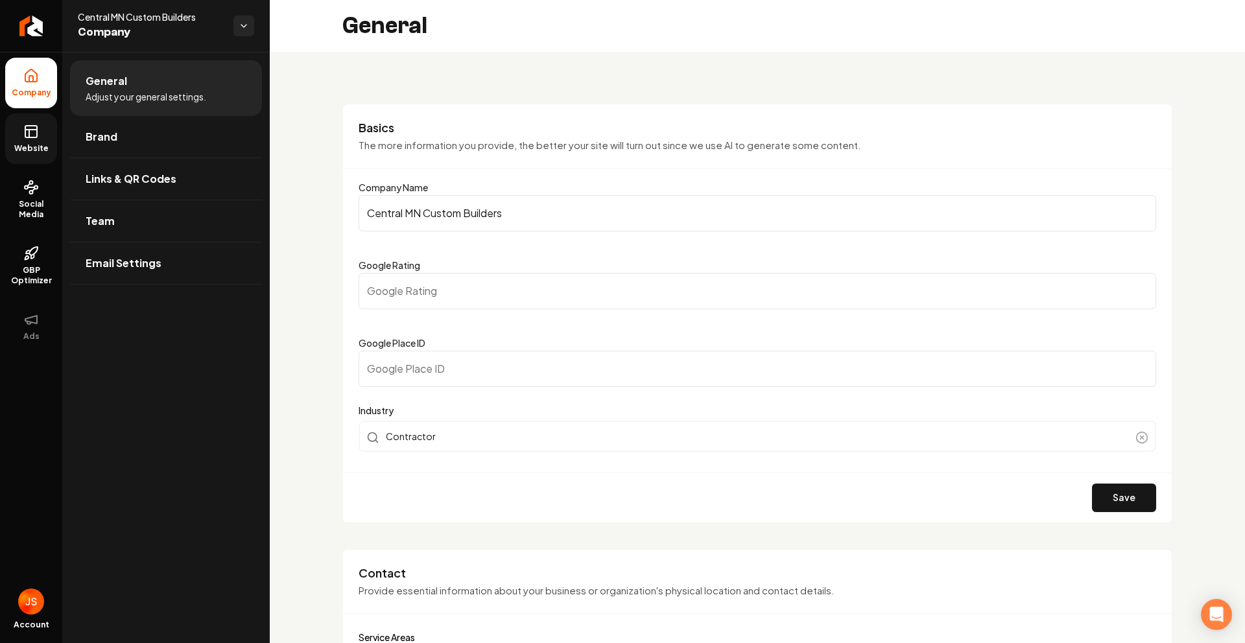
click at [31, 138] on icon at bounding box center [31, 132] width 16 height 16
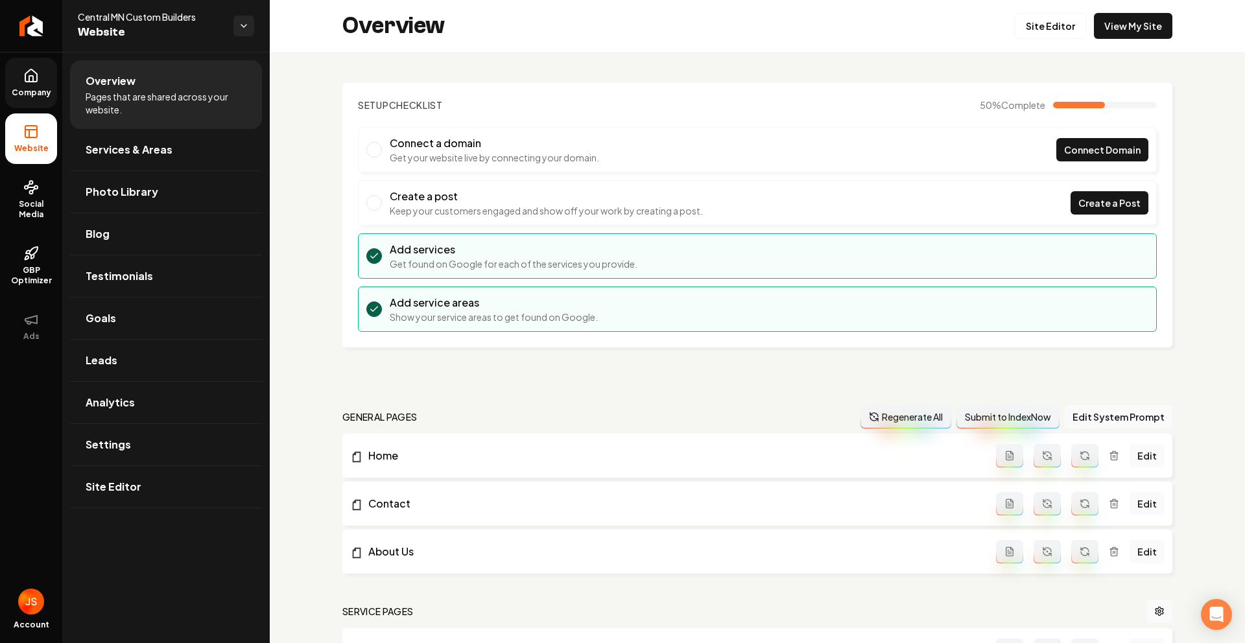
click at [43, 68] on link "Company" at bounding box center [31, 83] width 52 height 51
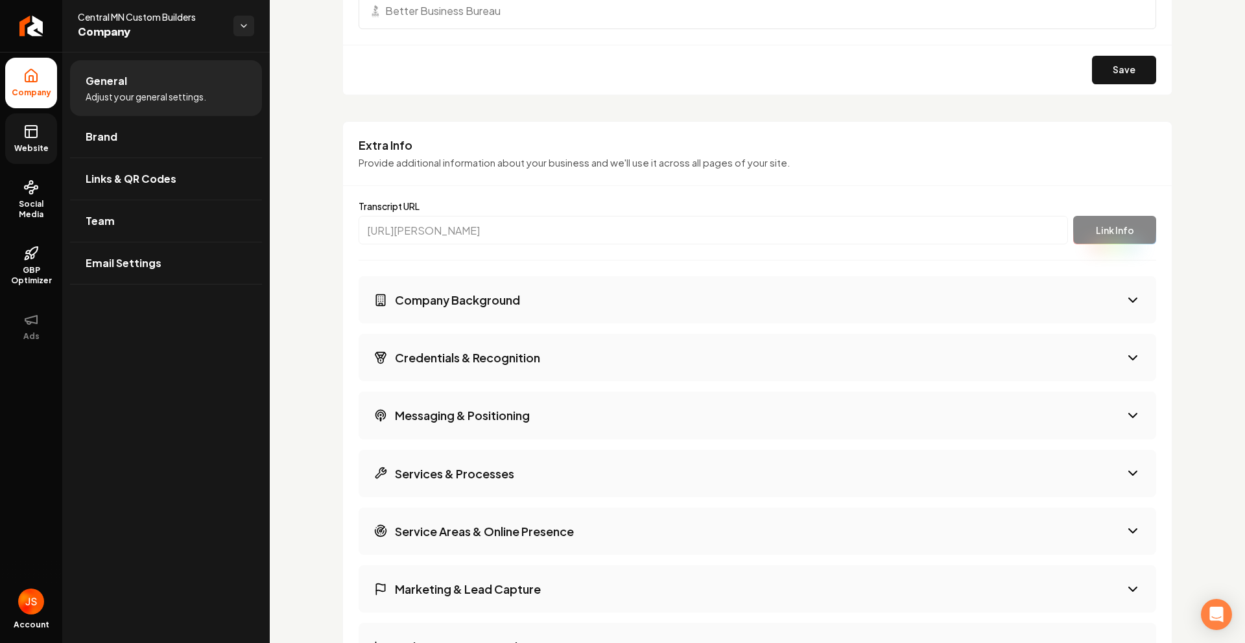
scroll to position [1690, 0]
click at [451, 290] on button "Company Background" at bounding box center [756, 300] width 797 height 47
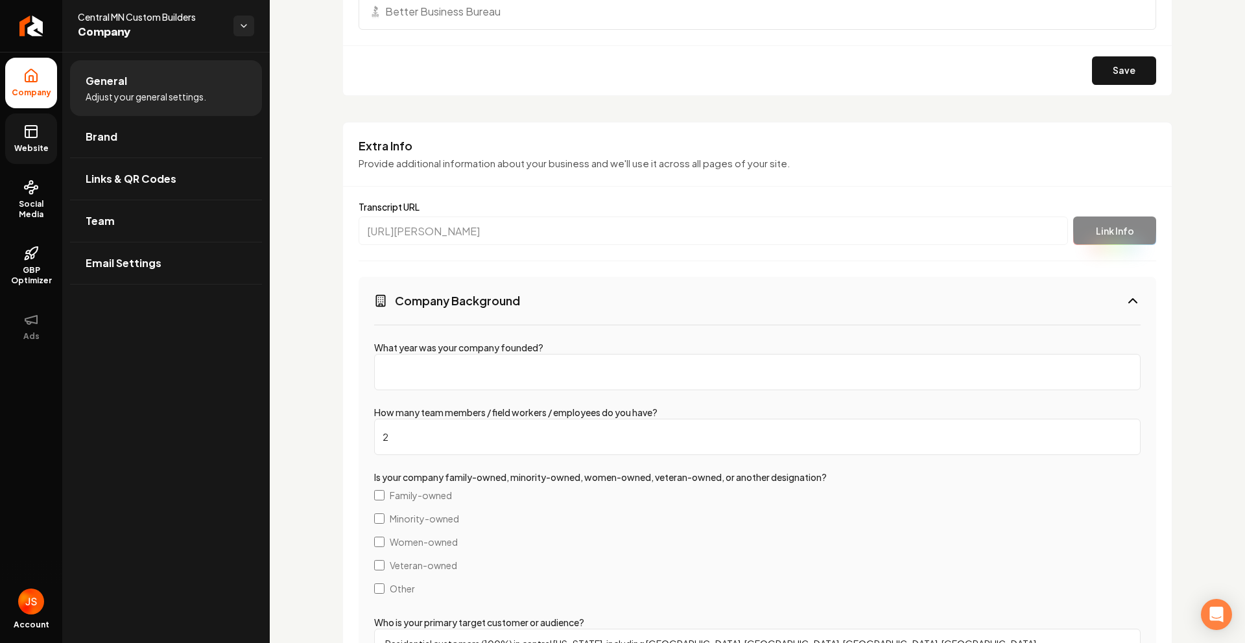
click at [452, 297] on h3 "Company Background" at bounding box center [457, 300] width 125 height 16
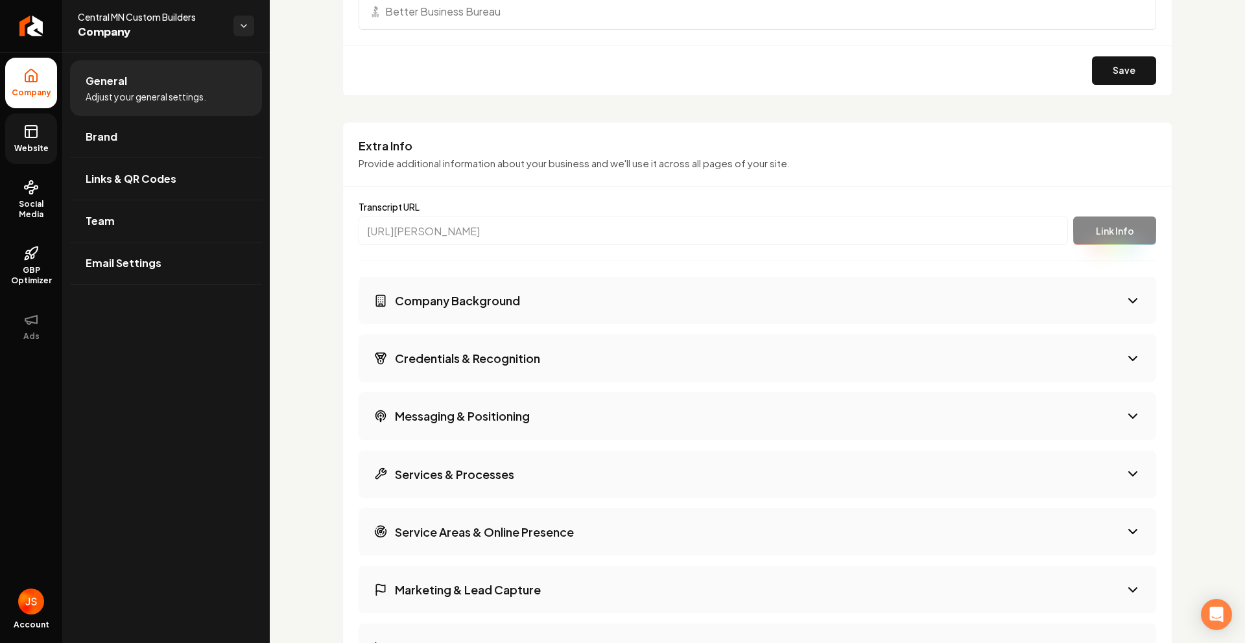
click at [459, 347] on button "Credentials & Recognition" at bounding box center [756, 358] width 797 height 47
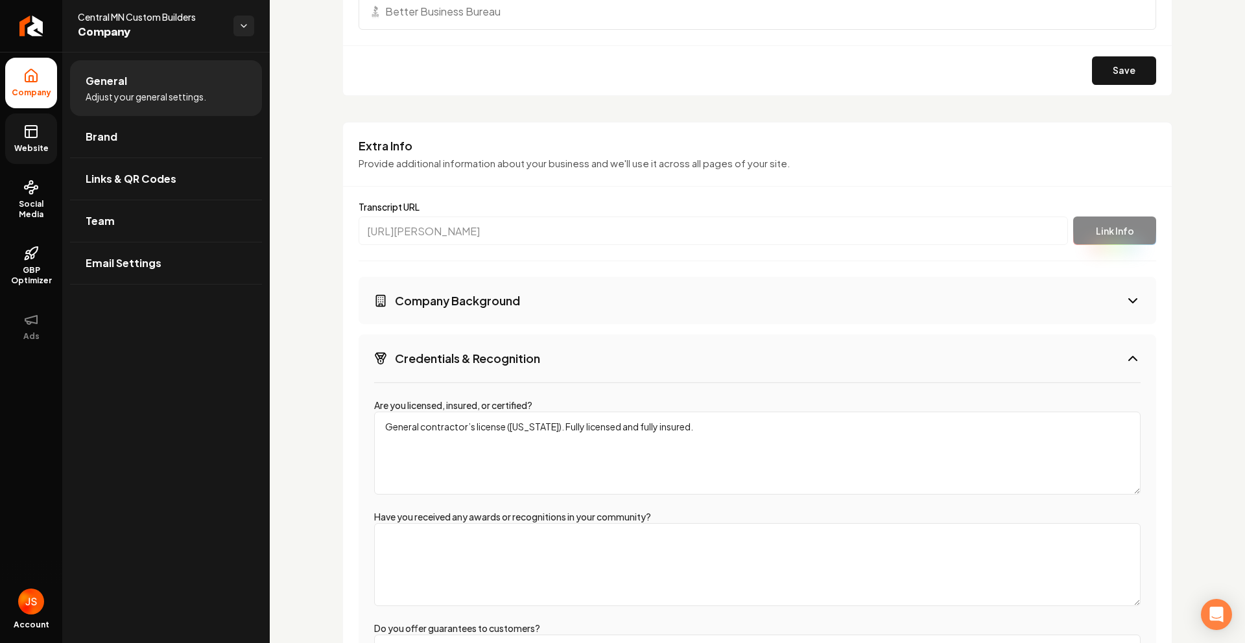
click at [459, 347] on button "Credentials & Recognition" at bounding box center [756, 358] width 797 height 47
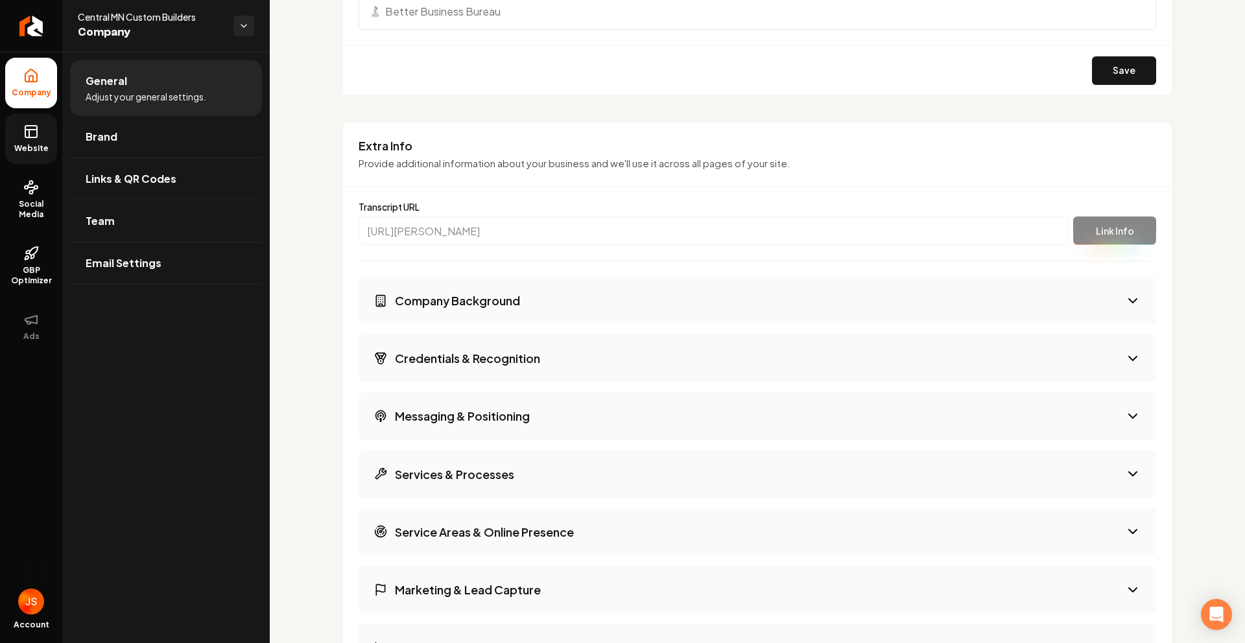
click at [453, 389] on div "Company Background Credentials & Recognition Messaging & Positioning Services &…" at bounding box center [756, 532] width 797 height 510
click at [452, 394] on h3 "Messaging & Positioning" at bounding box center [462, 416] width 135 height 16
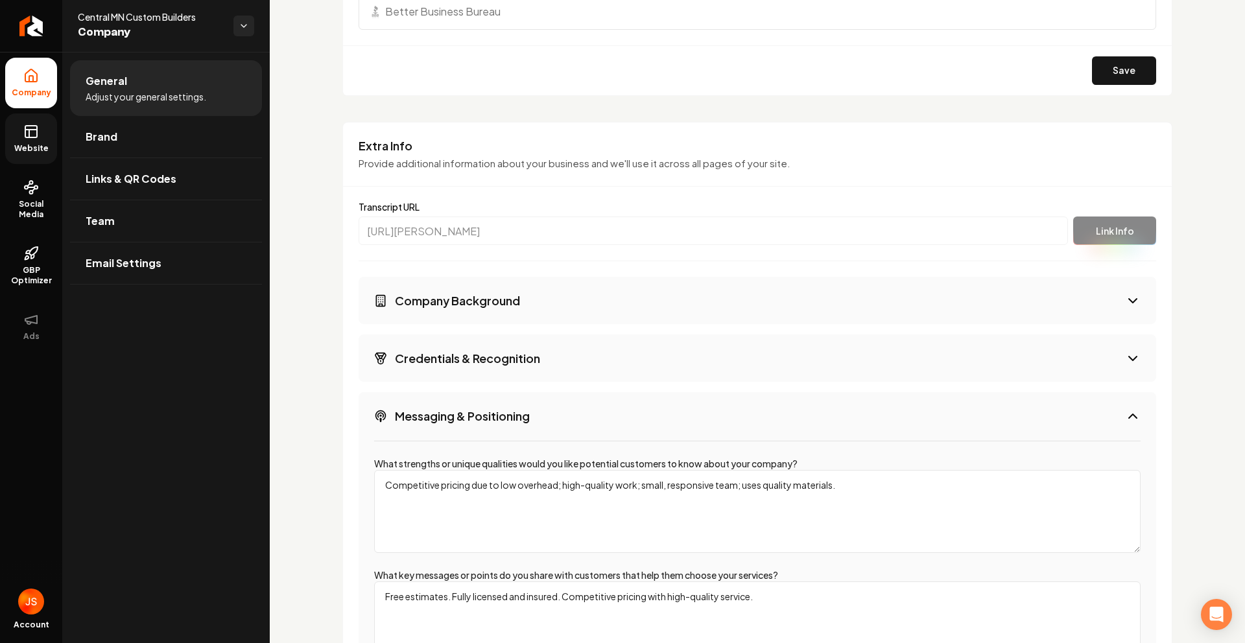
click at [452, 394] on h3 "Messaging & Positioning" at bounding box center [462, 416] width 135 height 16
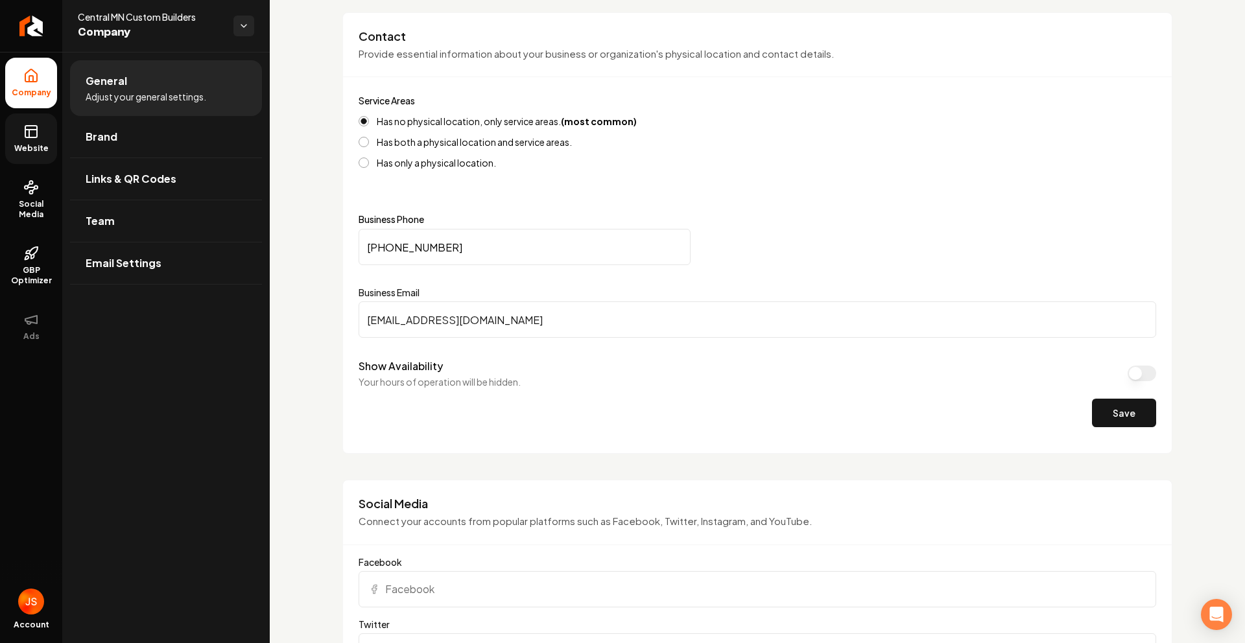
scroll to position [387, 0]
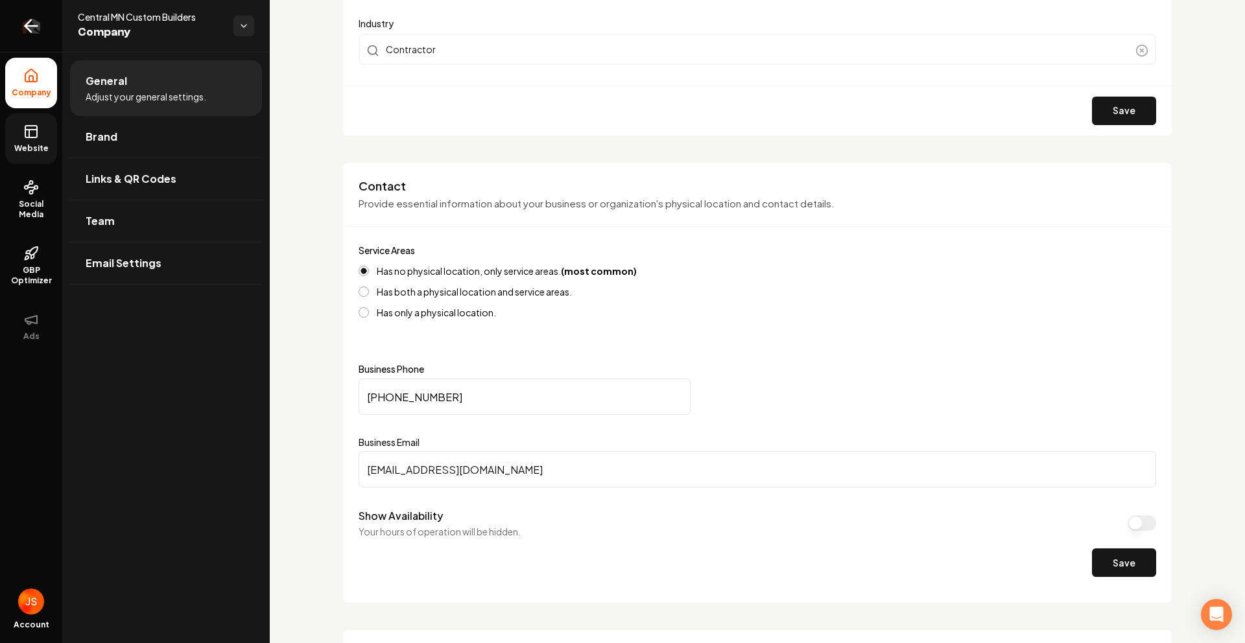
click at [28, 37] on link "Return to dashboard" at bounding box center [31, 26] width 62 height 52
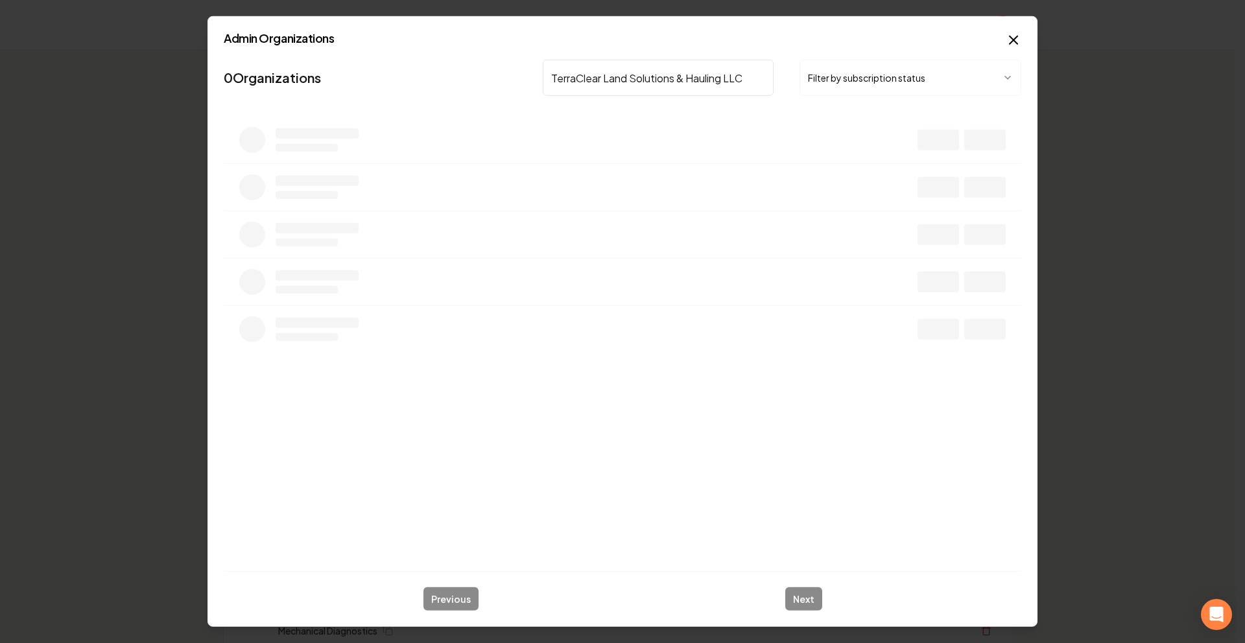
type input "TerraClear Land Solutions & Hauling LLC"
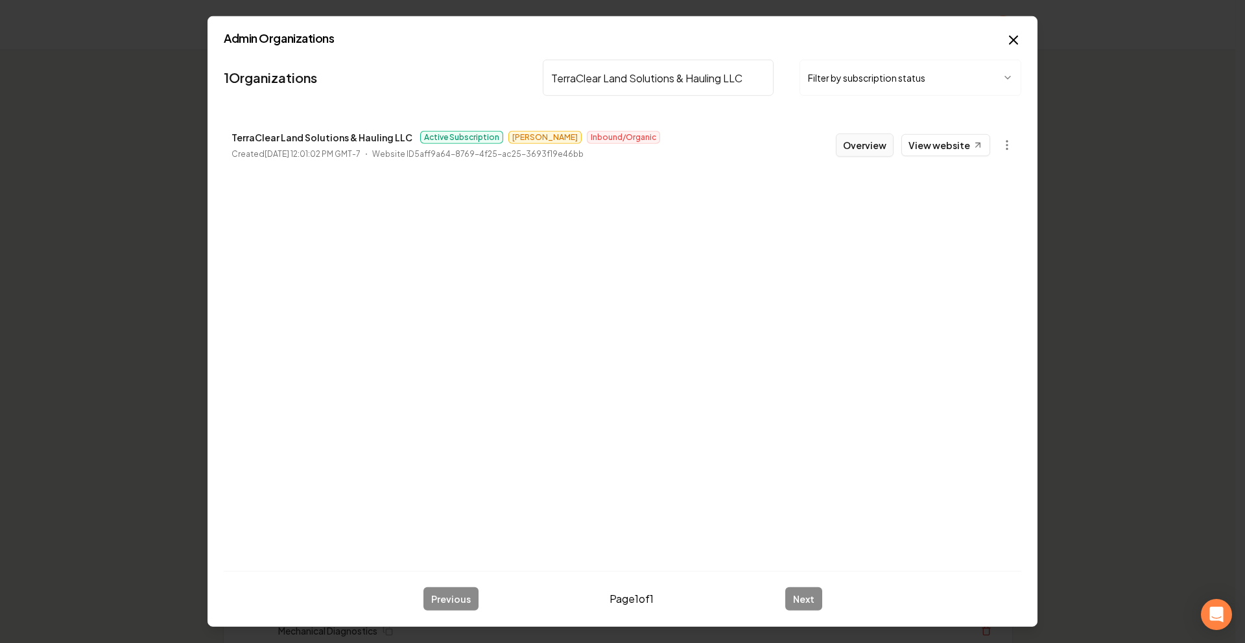
click at [653, 148] on button "Overview" at bounding box center [865, 145] width 58 height 23
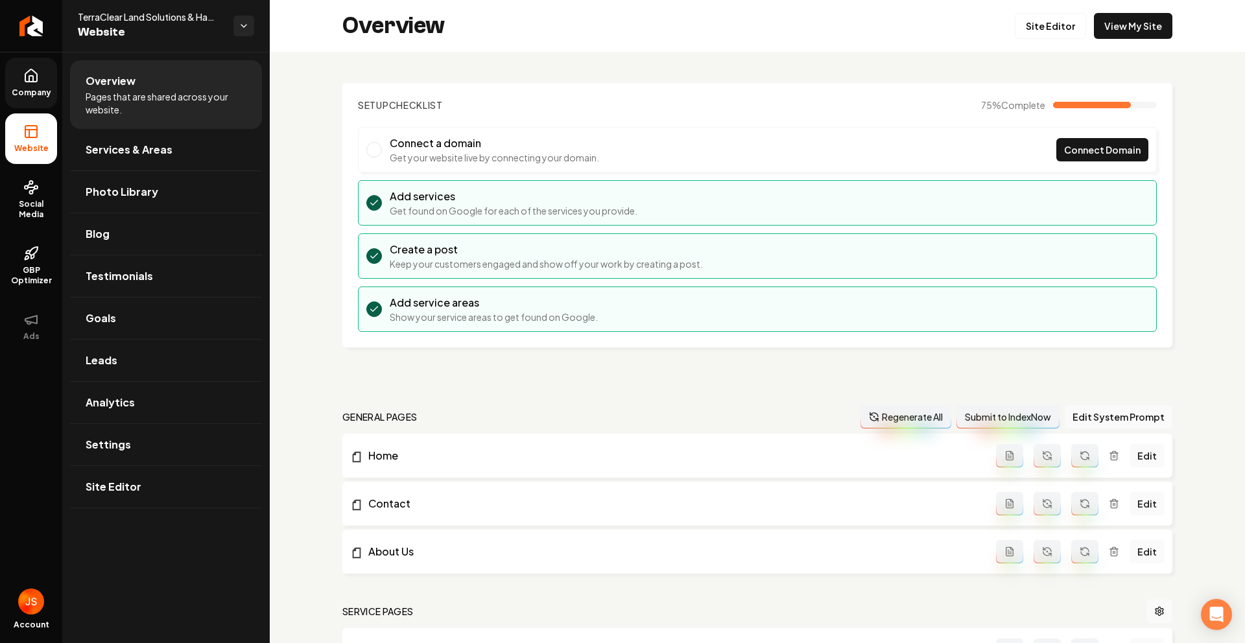
click at [36, 92] on span "Company" at bounding box center [31, 93] width 50 height 10
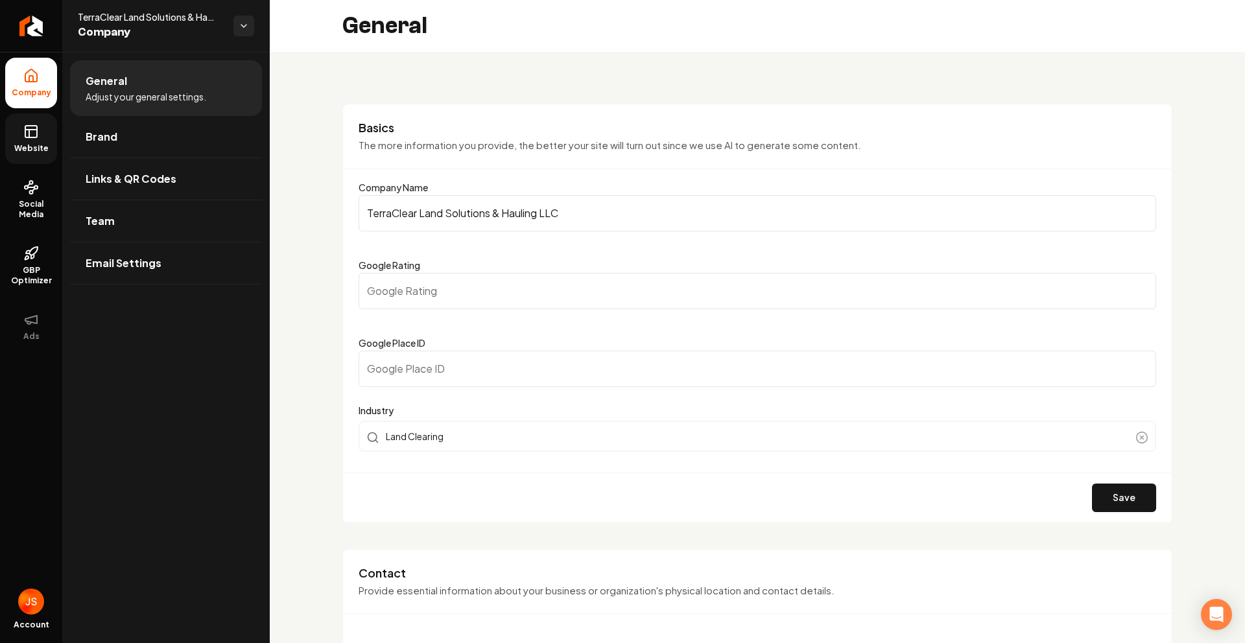
click at [27, 126] on rect at bounding box center [31, 132] width 12 height 12
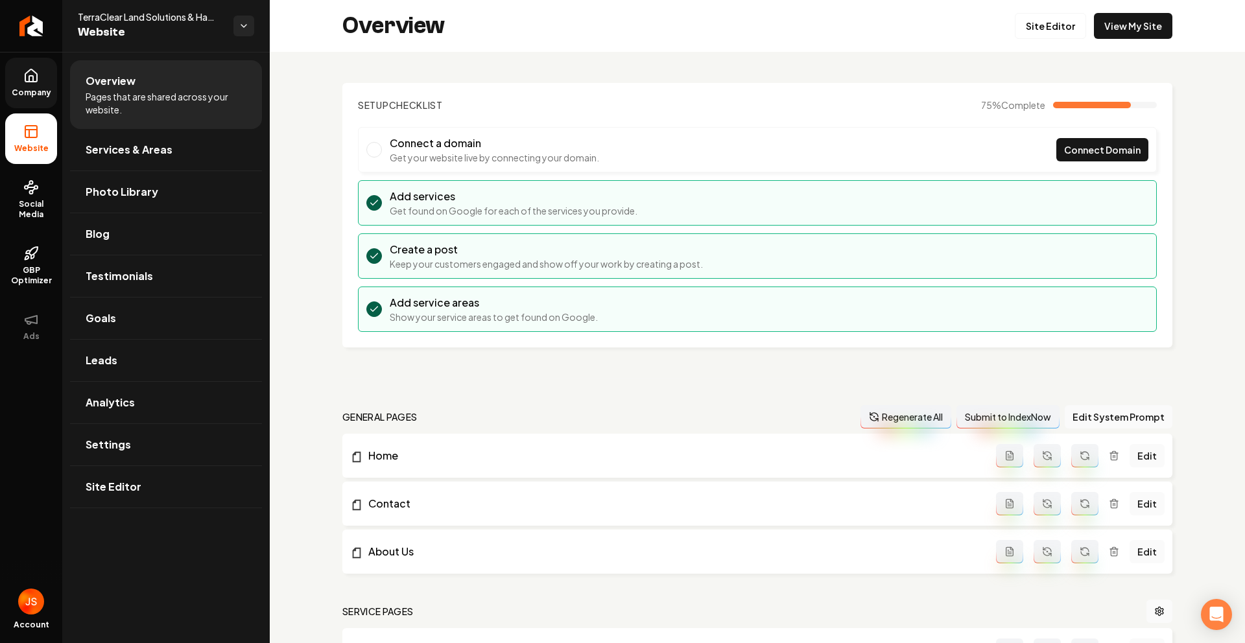
click at [37, 88] on span "Company" at bounding box center [31, 93] width 50 height 10
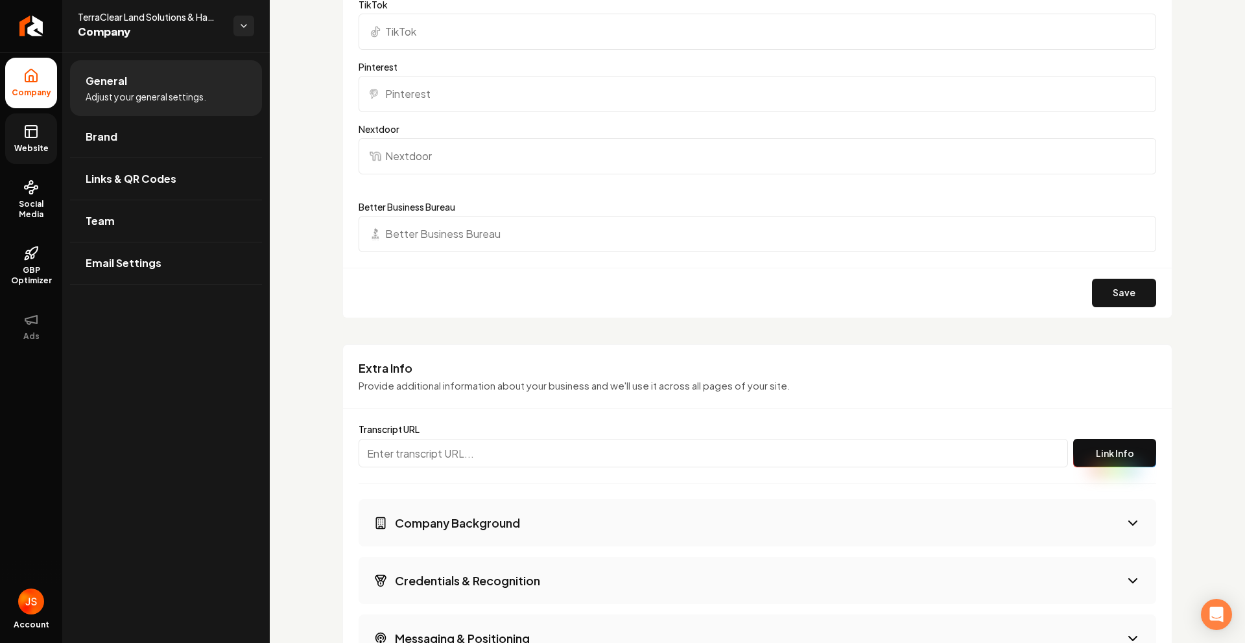
scroll to position [1682, 0]
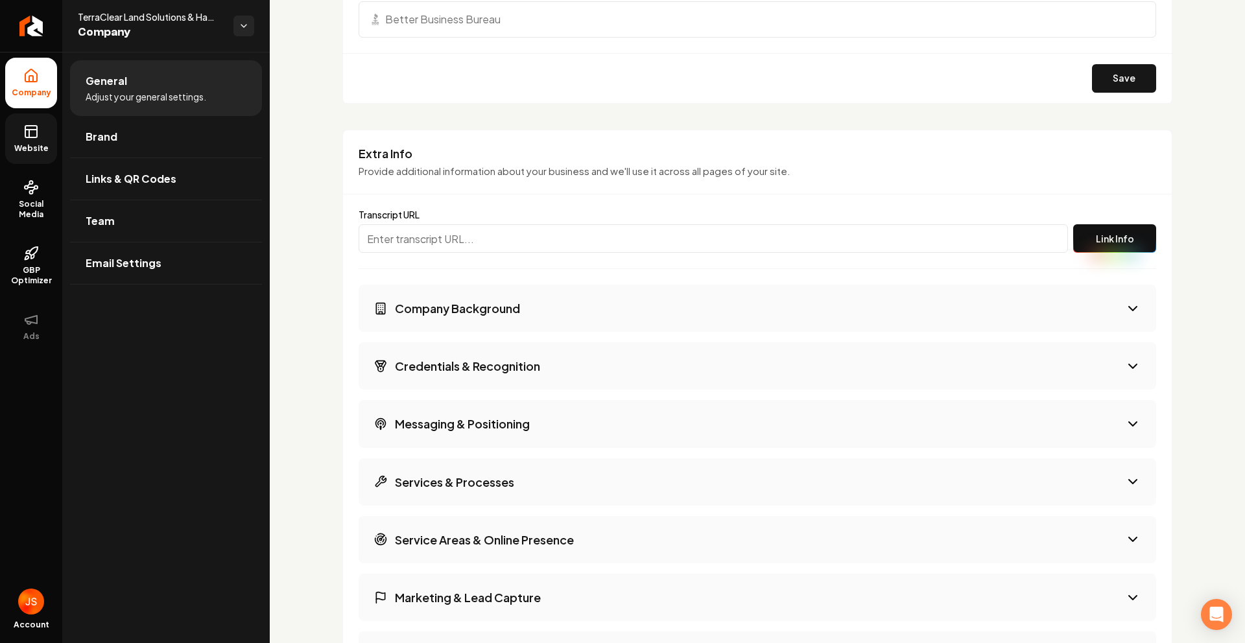
click at [458, 243] on input "Main content area" at bounding box center [712, 238] width 709 height 29
paste input "[URL][PERSON_NAME]"
type input "[URL][PERSON_NAME]"
click at [653, 239] on button "Link Info" at bounding box center [1114, 238] width 83 height 29
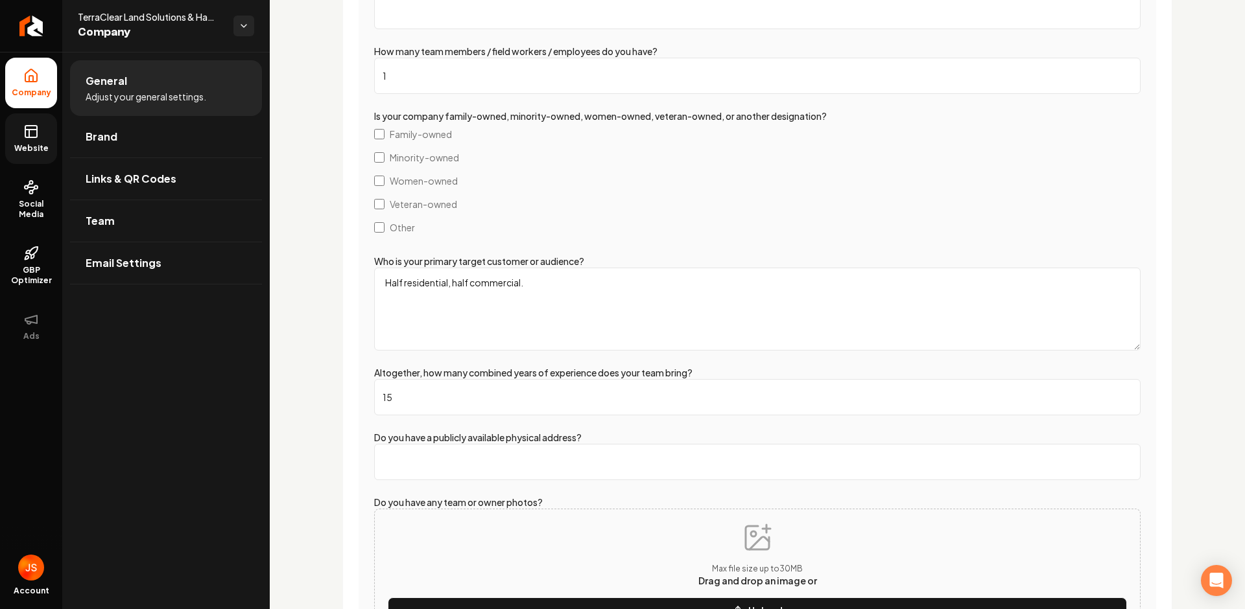
scroll to position [1765, 0]
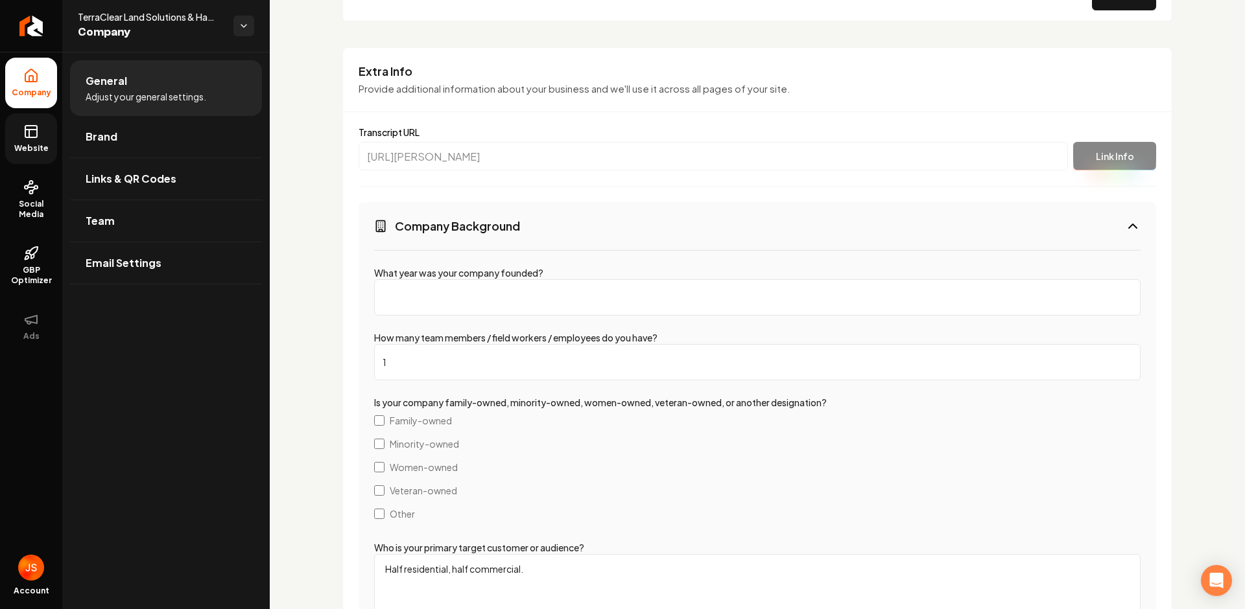
click at [653, 228] on button "Company Background" at bounding box center [756, 225] width 797 height 47
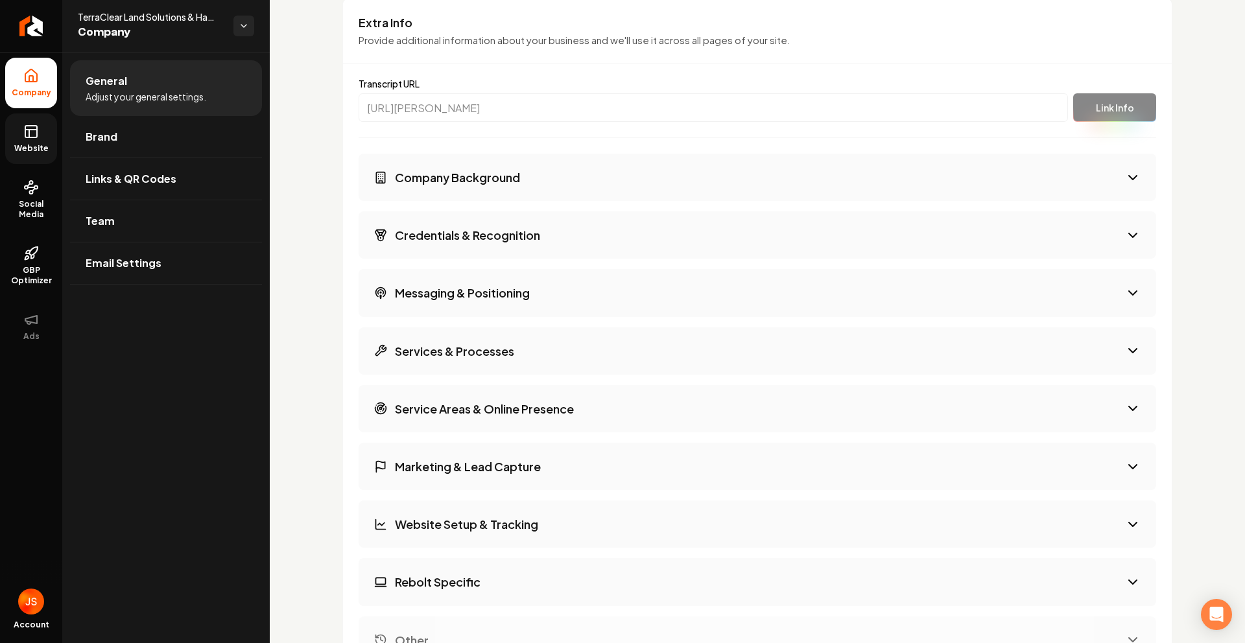
scroll to position [1963, 0]
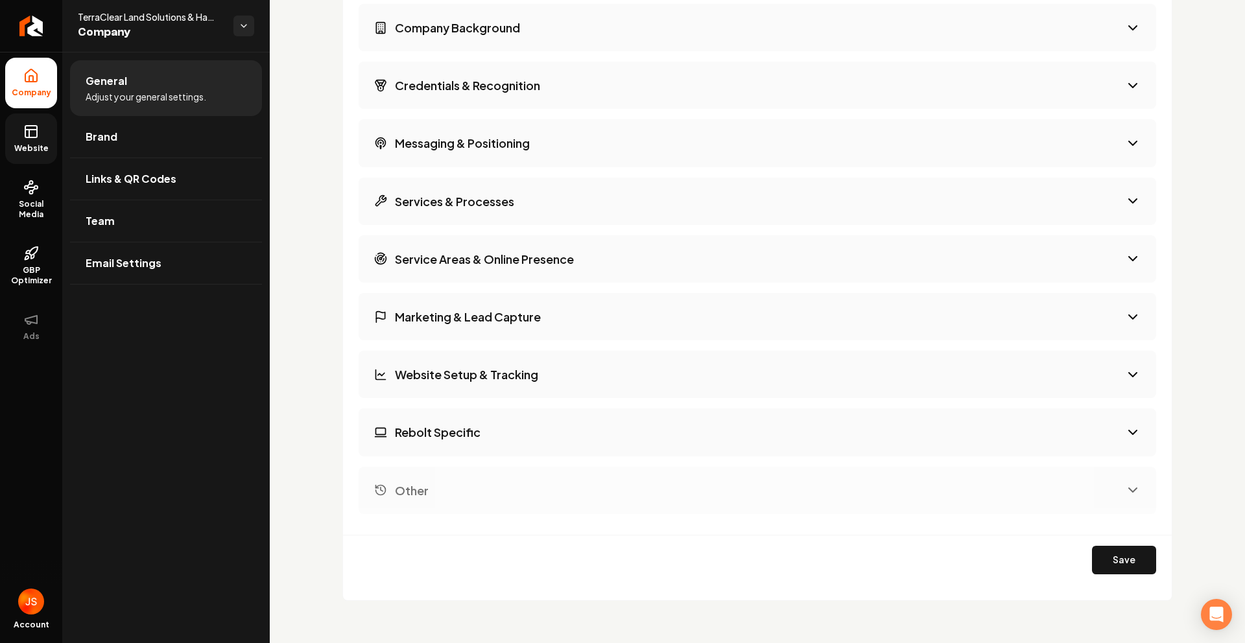
click at [653, 222] on button "Services & Processes" at bounding box center [756, 201] width 797 height 47
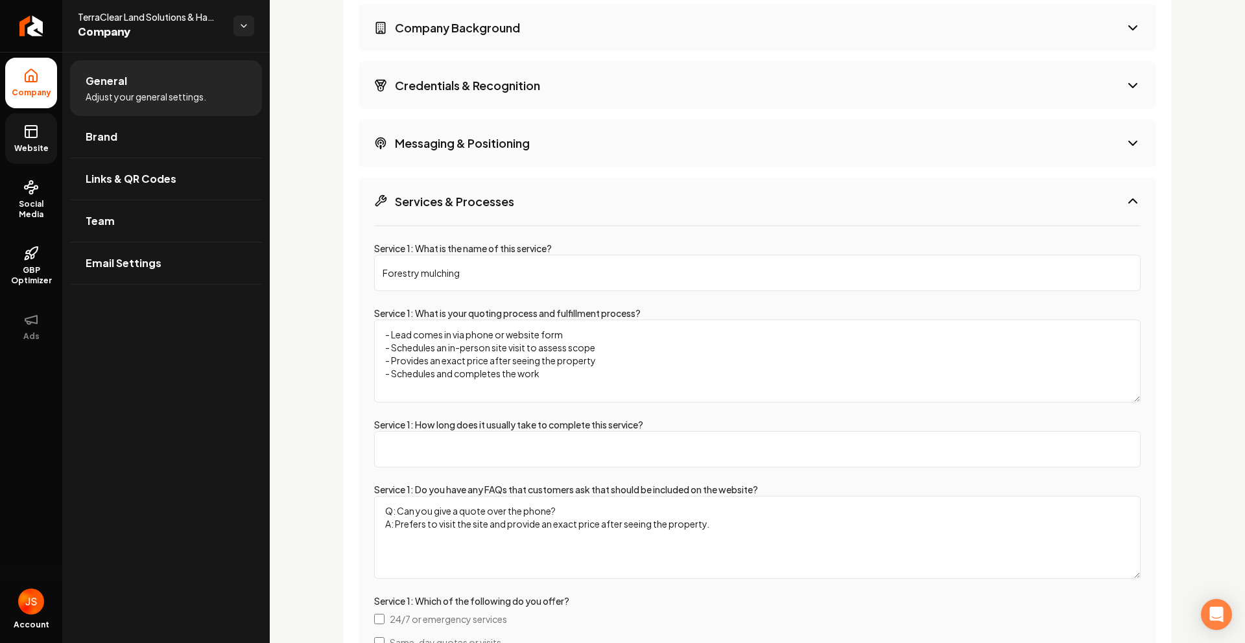
click at [653, 210] on button "Services & Processes" at bounding box center [756, 201] width 797 height 47
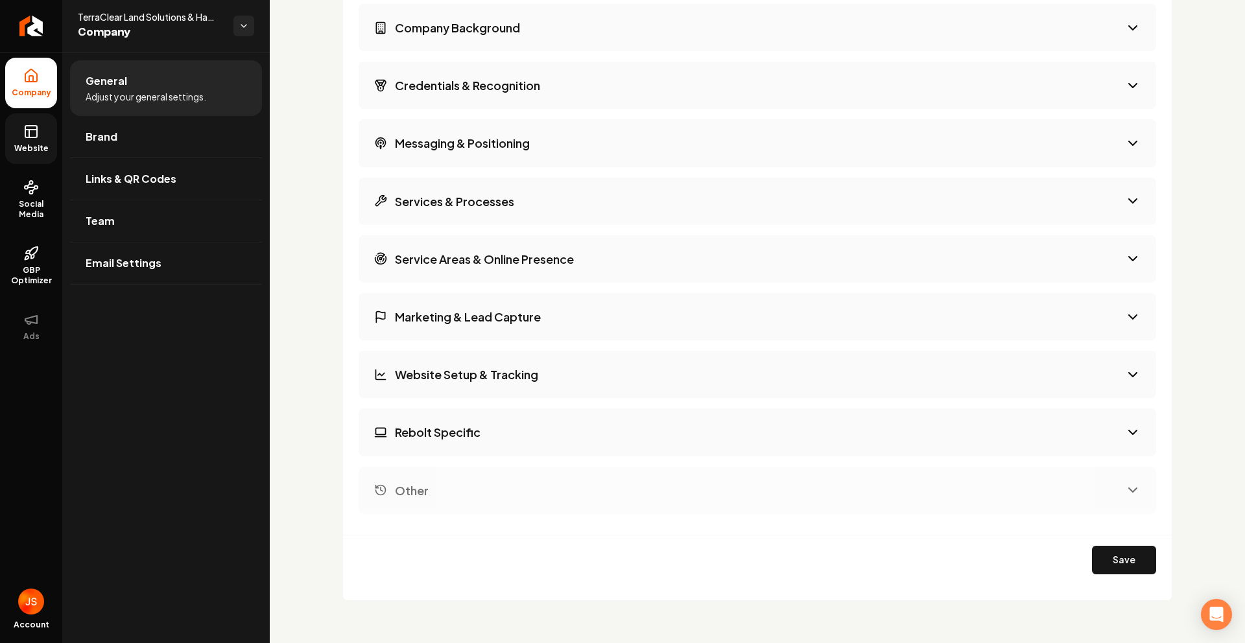
click at [653, 394] on button "Save" at bounding box center [1124, 560] width 64 height 29
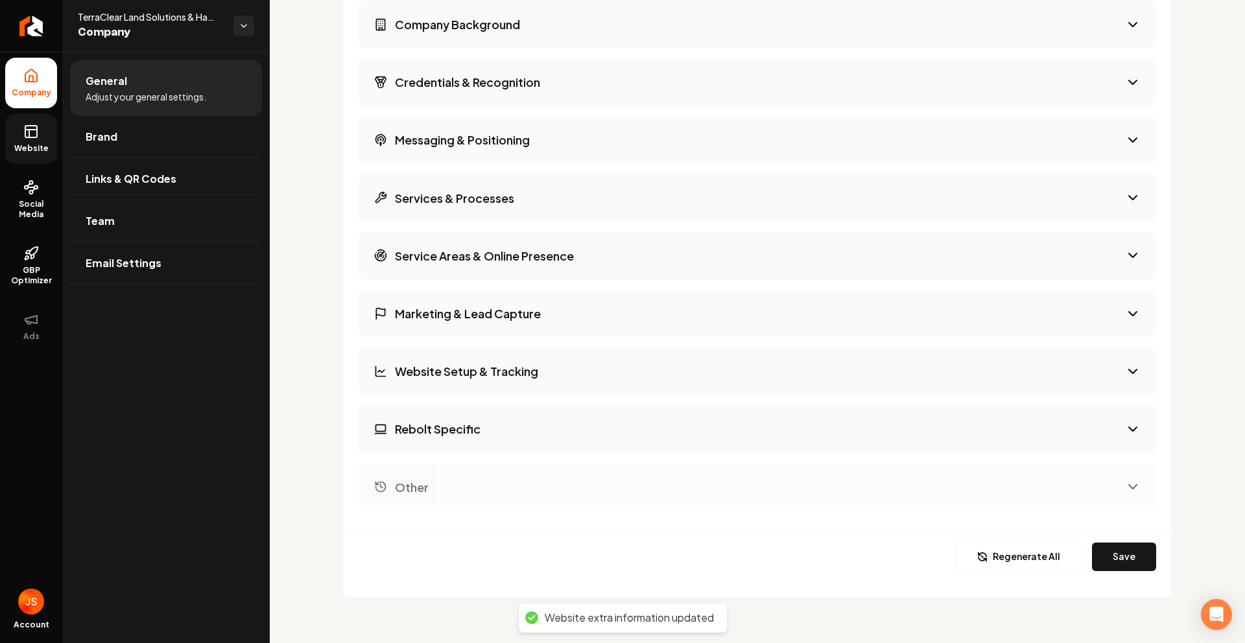
scroll to position [1973, 0]
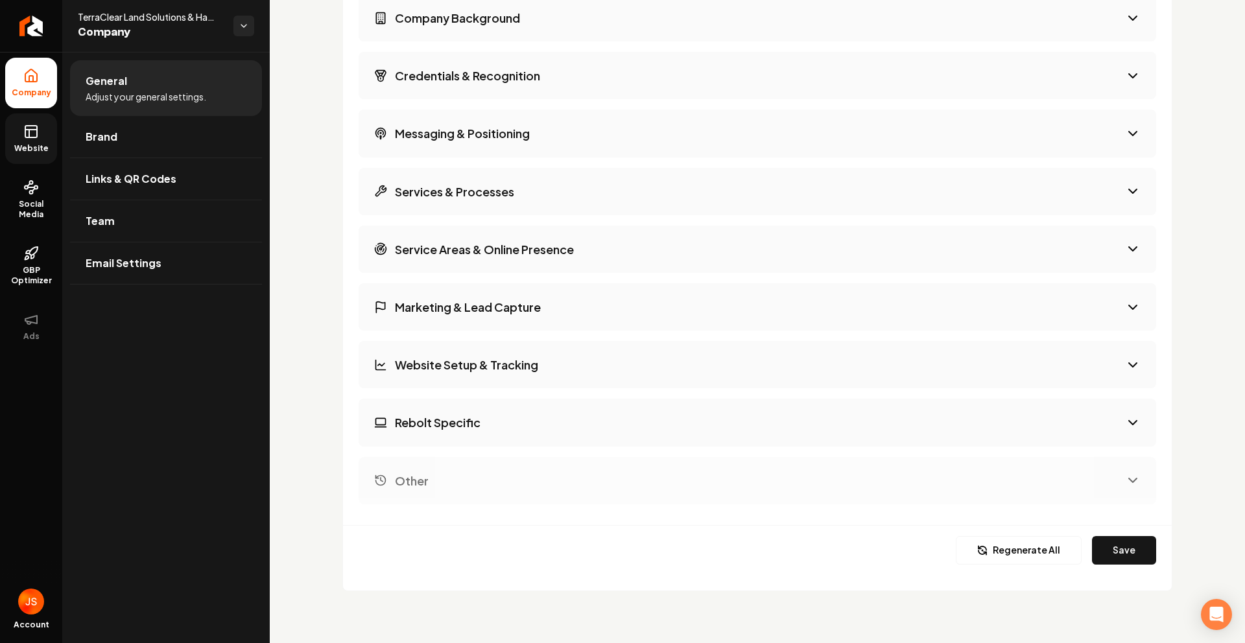
click at [653, 301] on button "Marketing & Lead Capture" at bounding box center [756, 306] width 797 height 47
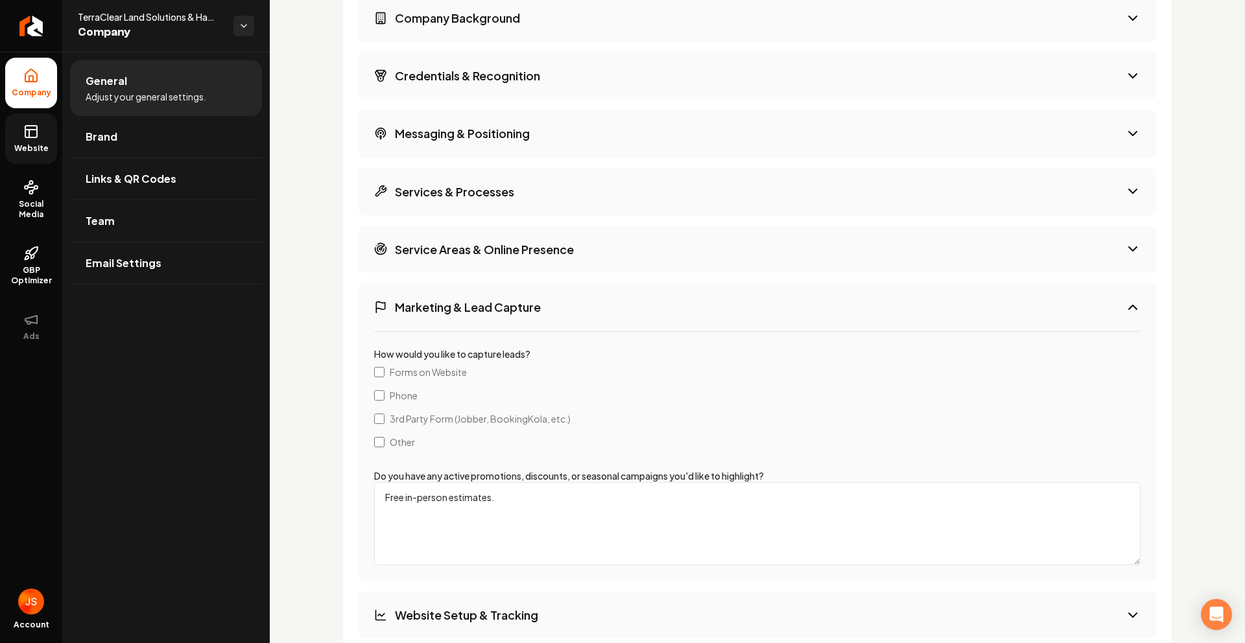
click at [653, 246] on button "Service Areas & Online Presence" at bounding box center [756, 249] width 797 height 47
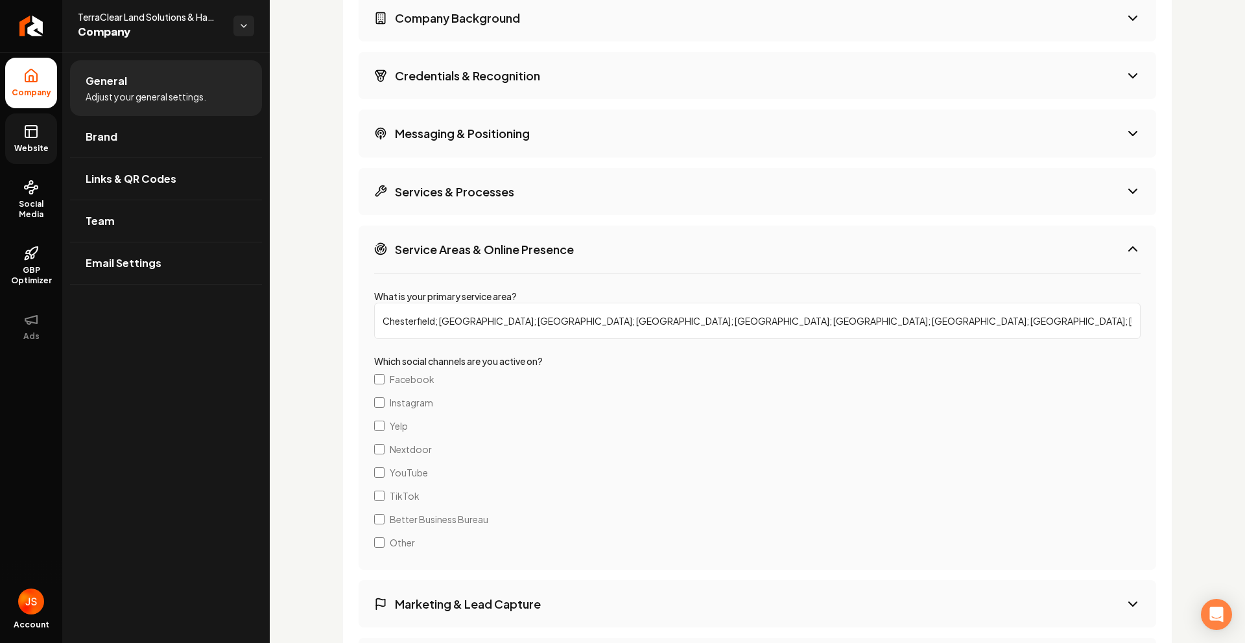
click at [653, 246] on button "Service Areas & Online Presence" at bounding box center [756, 249] width 797 height 47
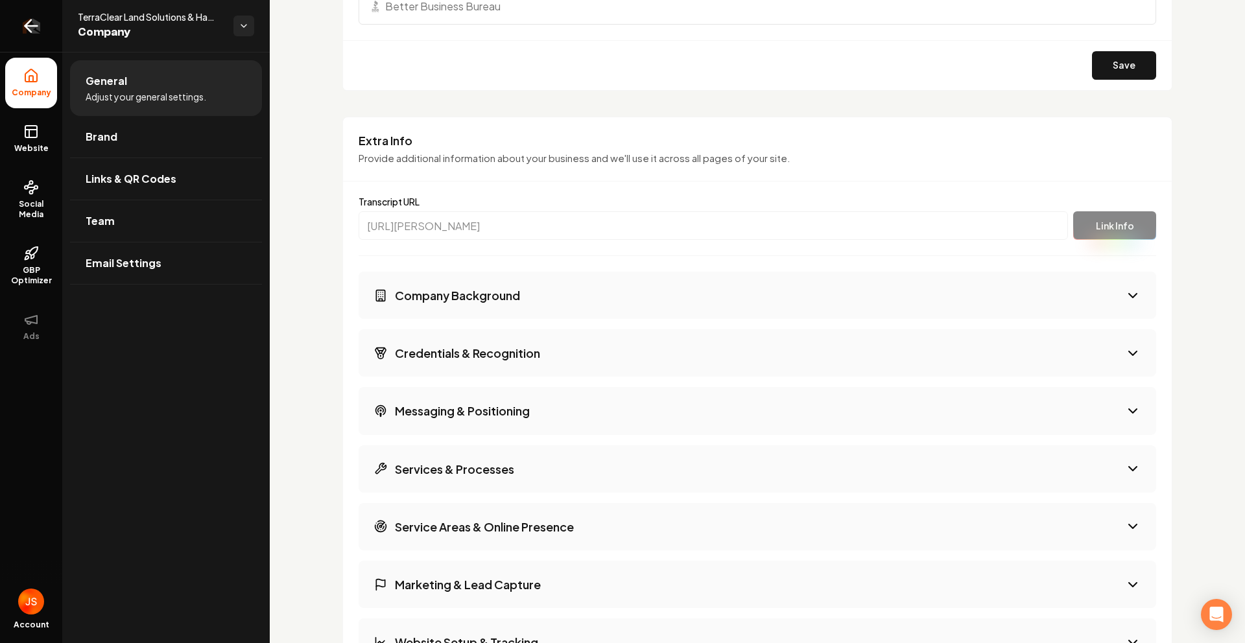
drag, startPoint x: 16, startPoint y: 131, endPoint x: 40, endPoint y: 27, distance: 107.2
click at [16, 130] on link "Website" at bounding box center [31, 138] width 52 height 51
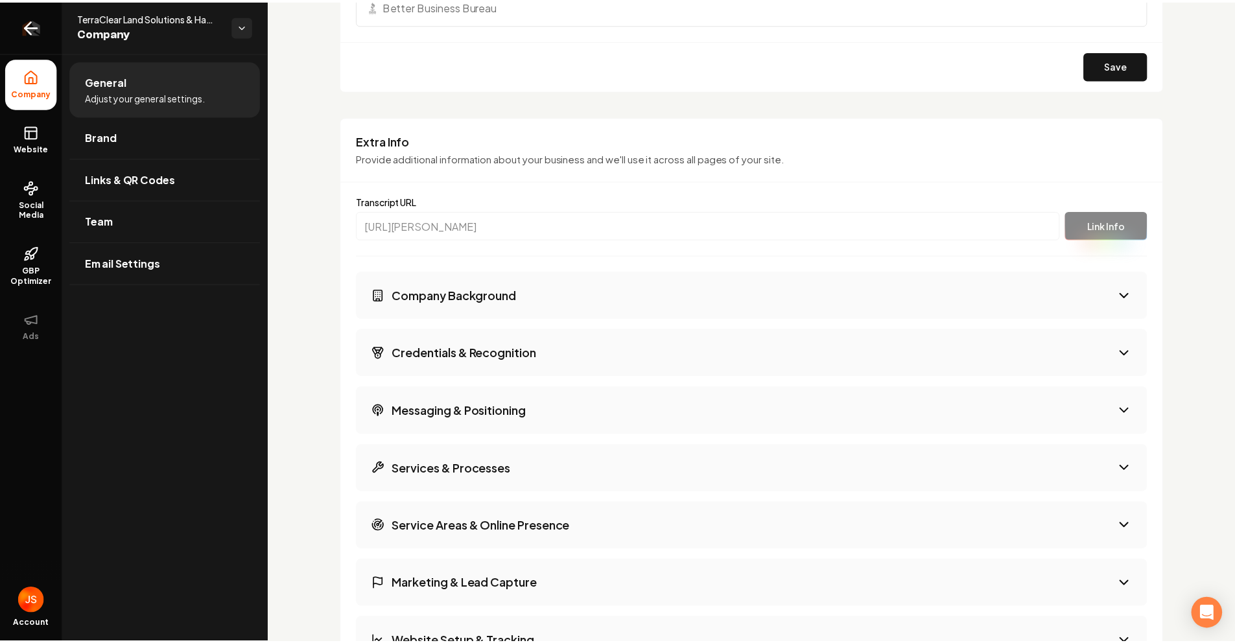
scroll to position [395, 0]
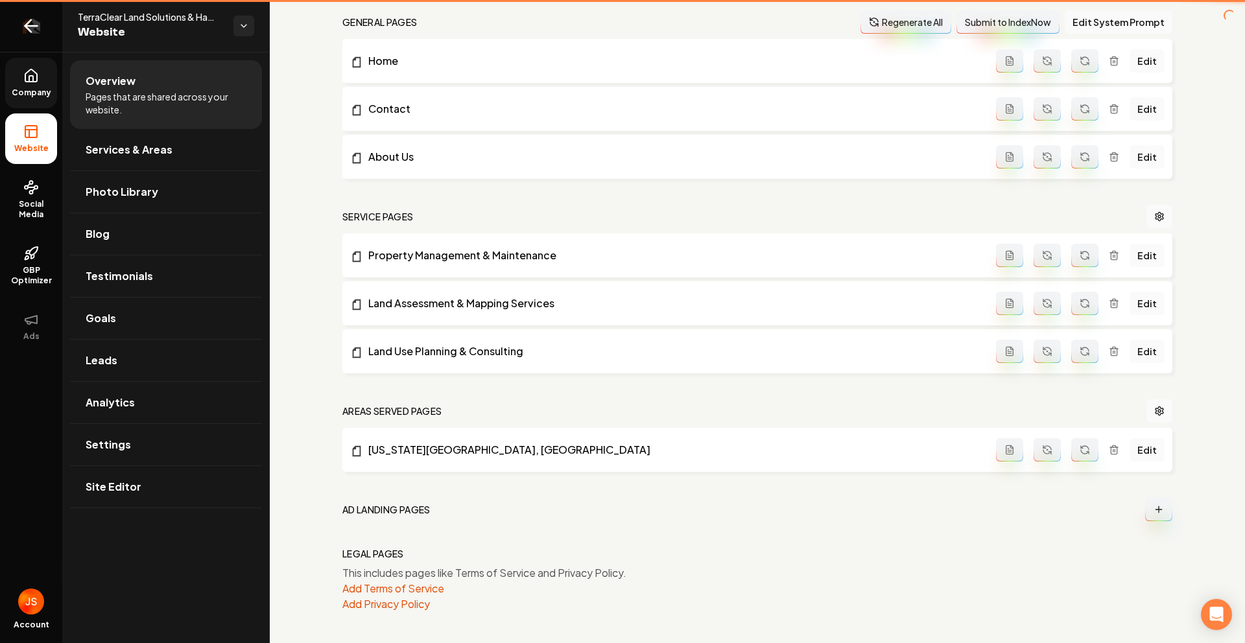
click at [37, 20] on icon "Return to dashboard" at bounding box center [31, 26] width 21 height 21
